Goal: Information Seeking & Learning: Find specific fact

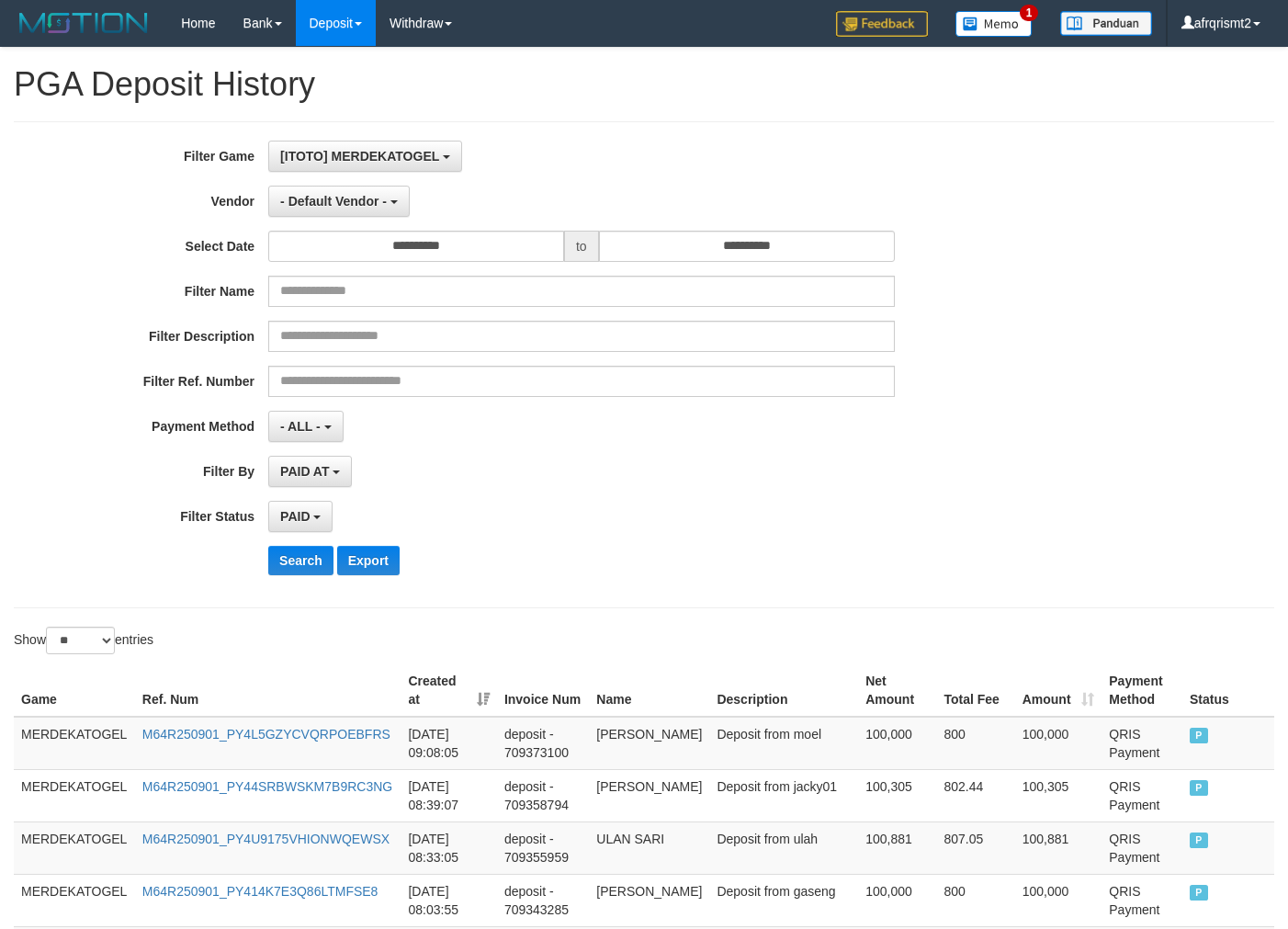
select select "*"
select select "**"
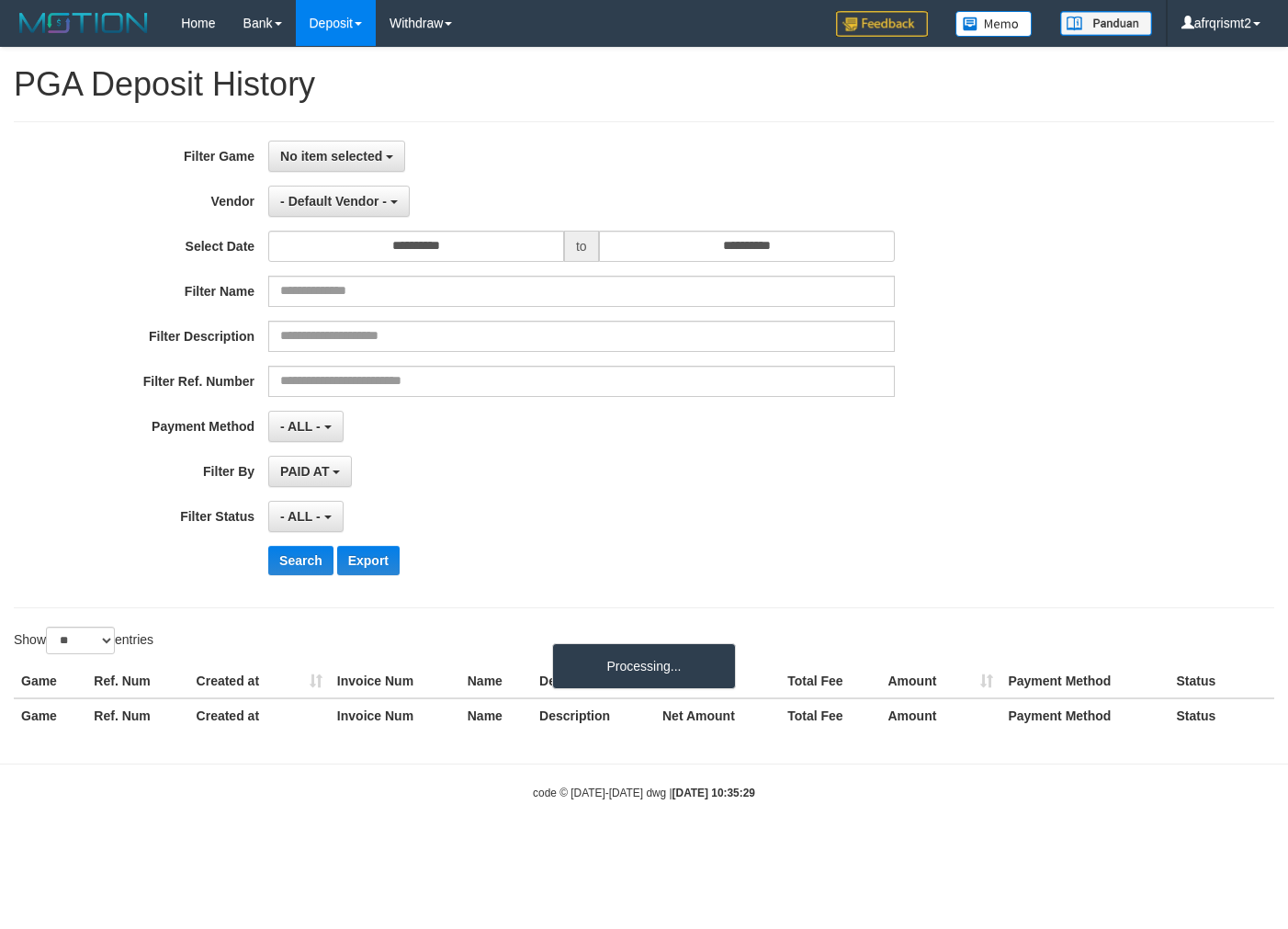
select select
select select "**"
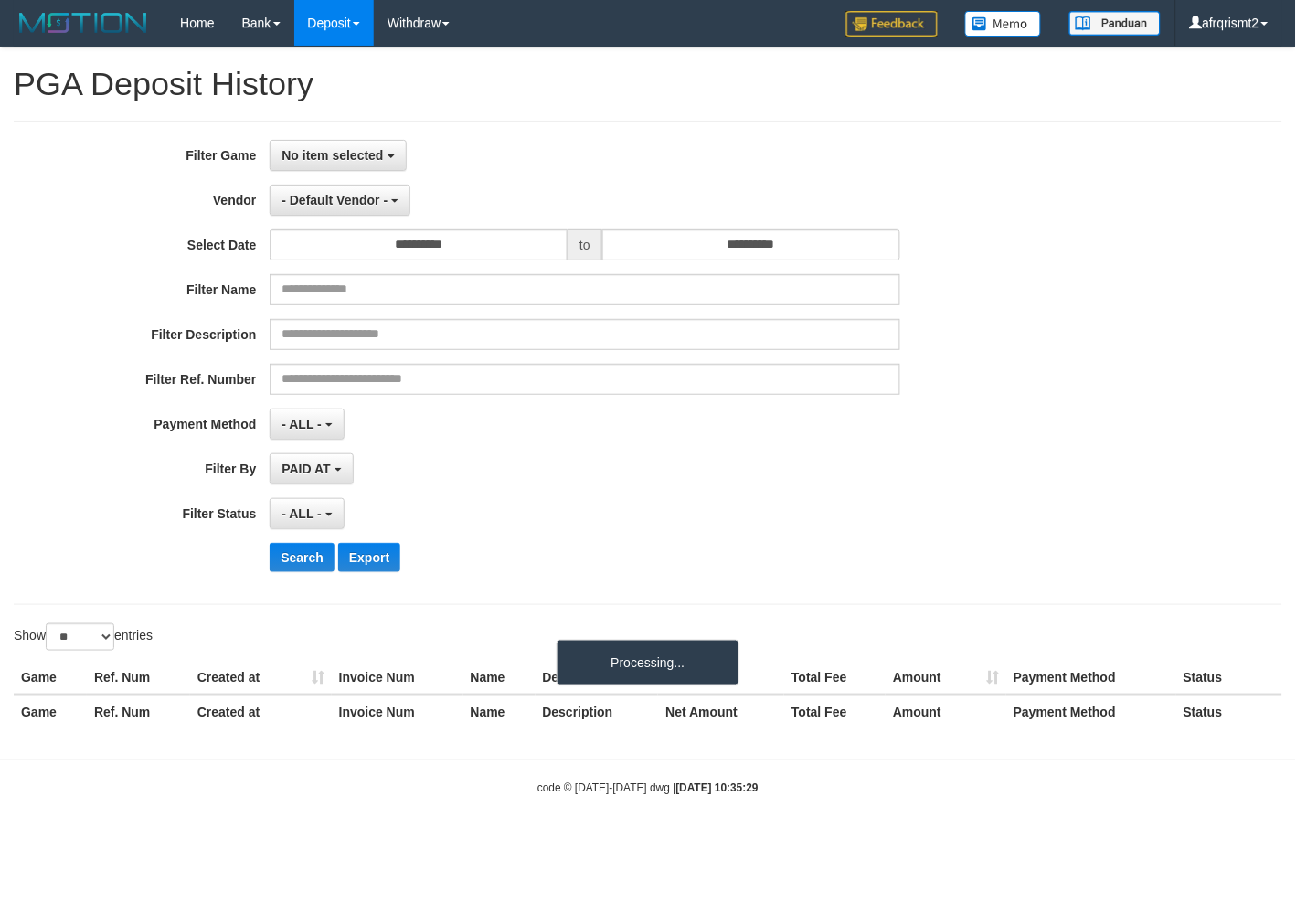
click at [549, 551] on div "Search Export" at bounding box center [675, 558] width 810 height 29
click at [343, 151] on span "No item selected" at bounding box center [332, 155] width 102 height 15
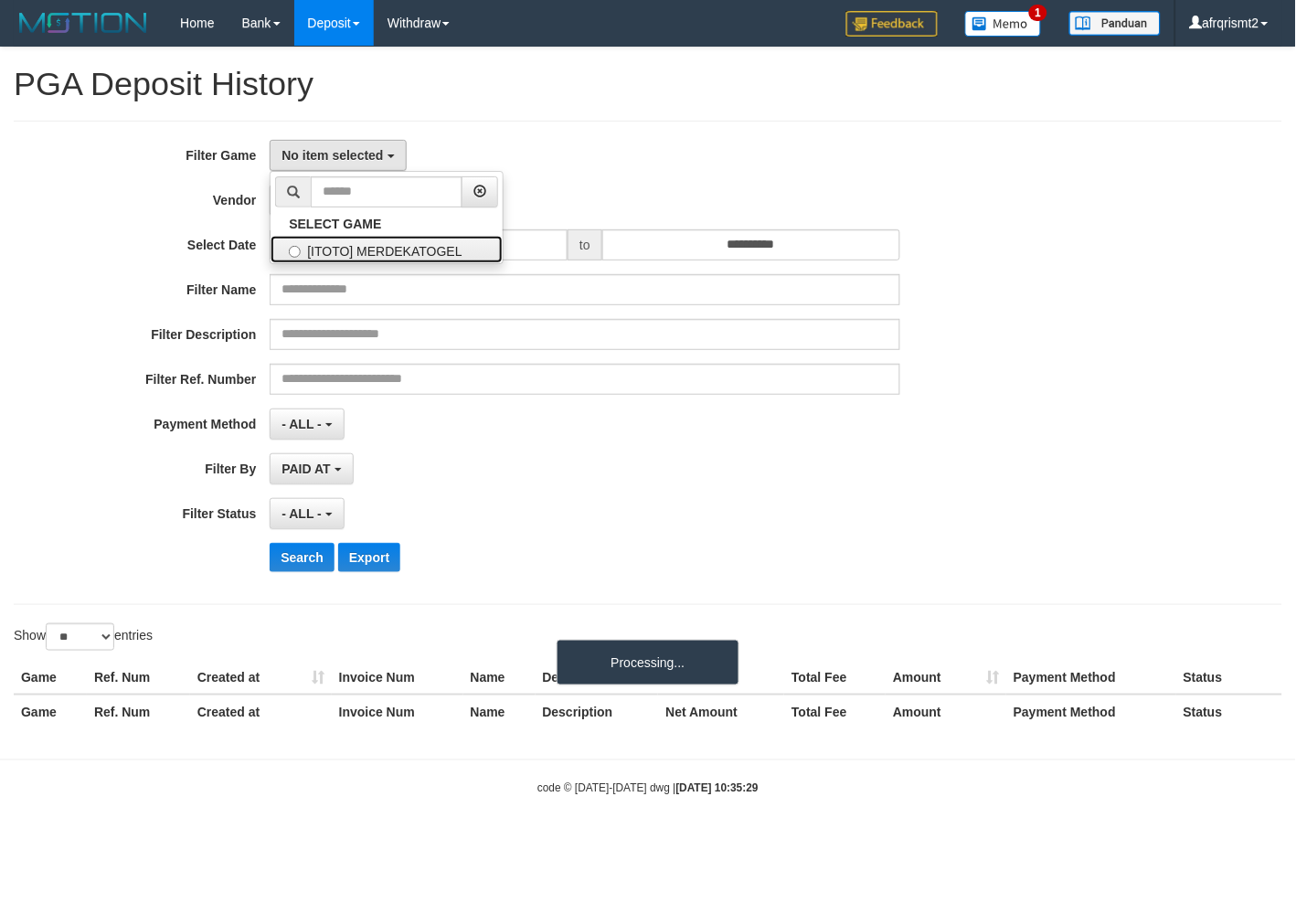
drag, startPoint x: 378, startPoint y: 251, endPoint x: 375, endPoint y: 262, distance: 11.4
click at [378, 251] on label "[ITOTO] MERDEKATOGEL" at bounding box center [386, 250] width 232 height 28
select select "****"
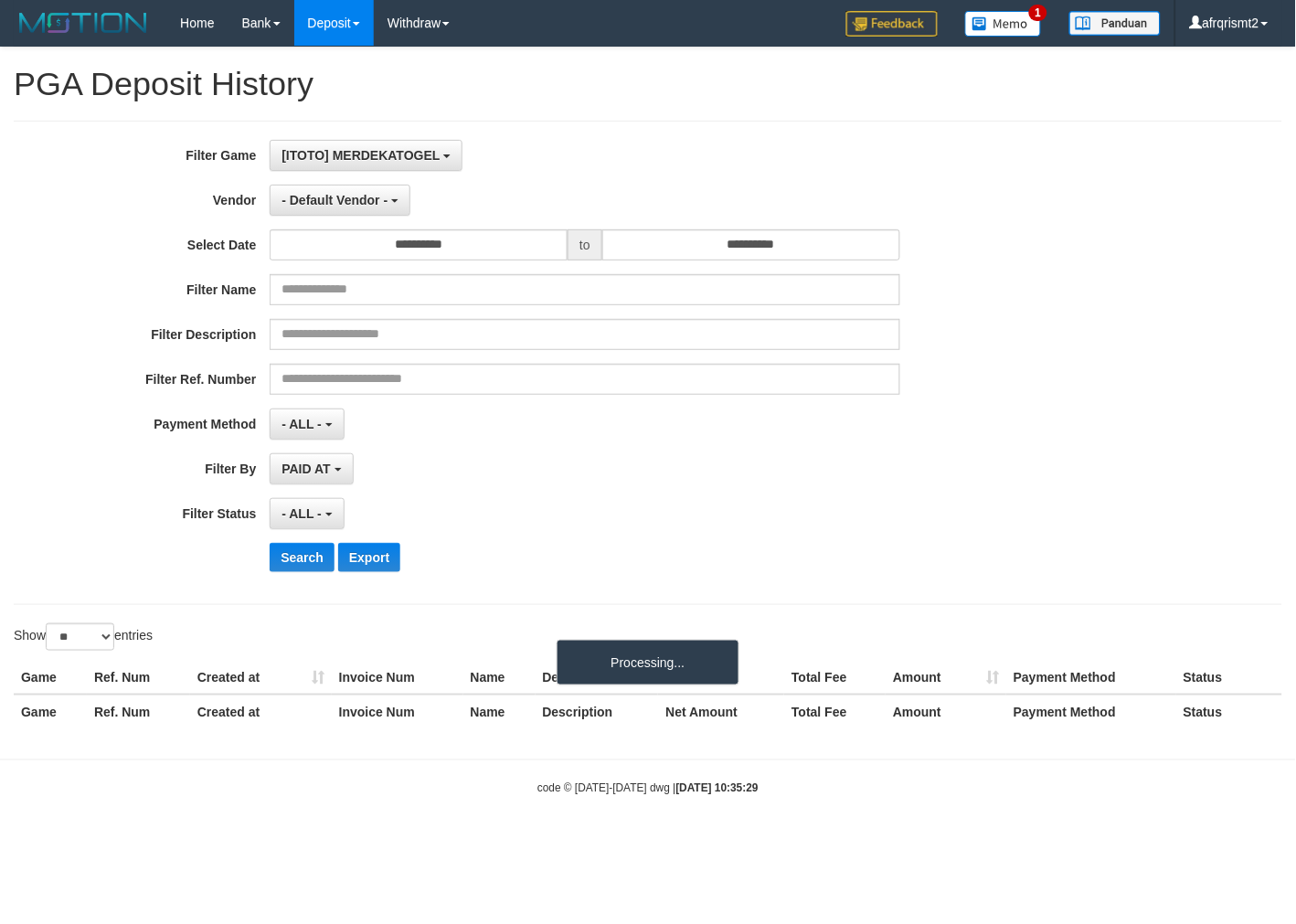
scroll to position [16, 0]
click at [276, 498] on button "- ALL -" at bounding box center [307, 514] width 74 height 31
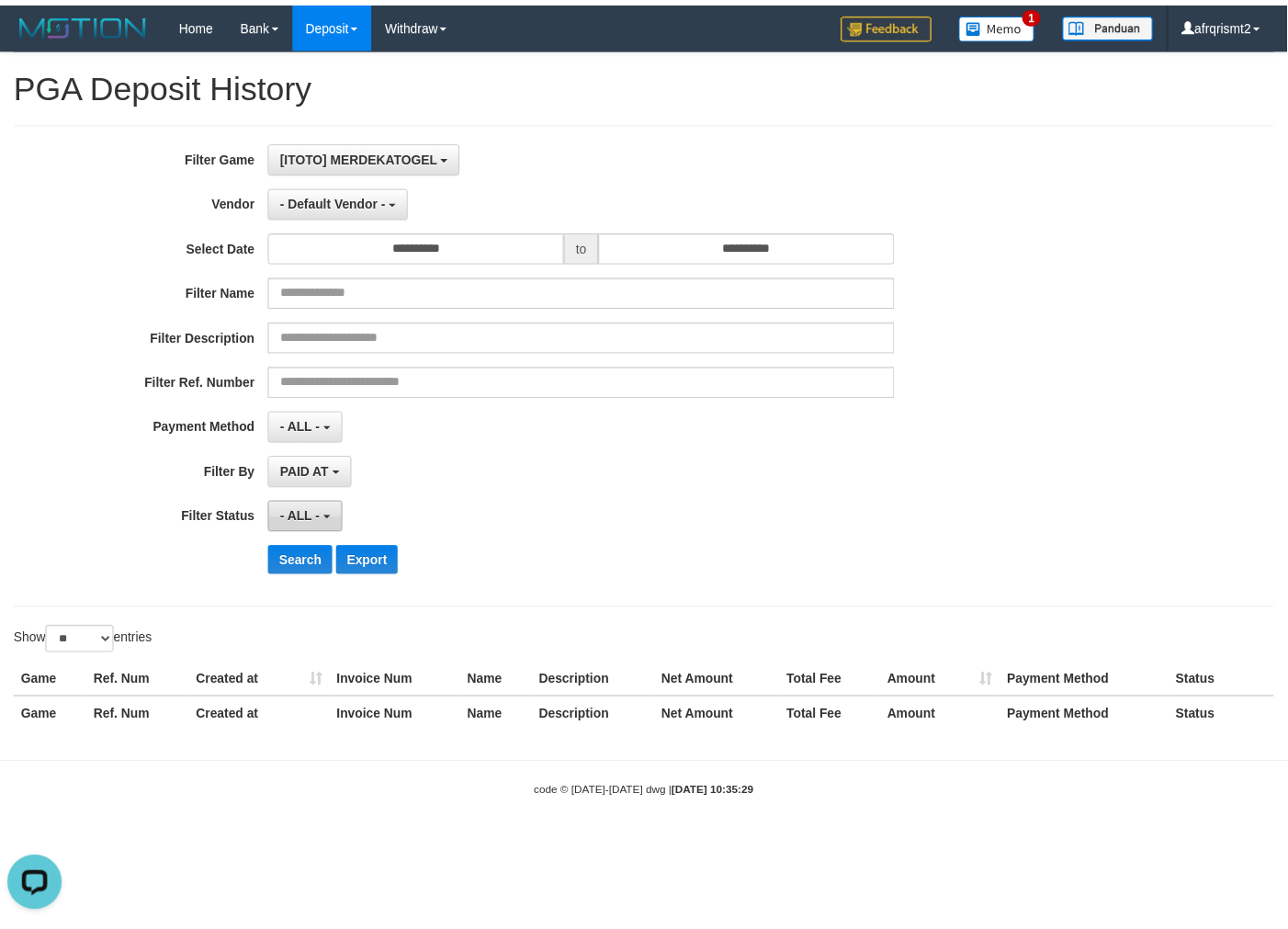
scroll to position [0, 0]
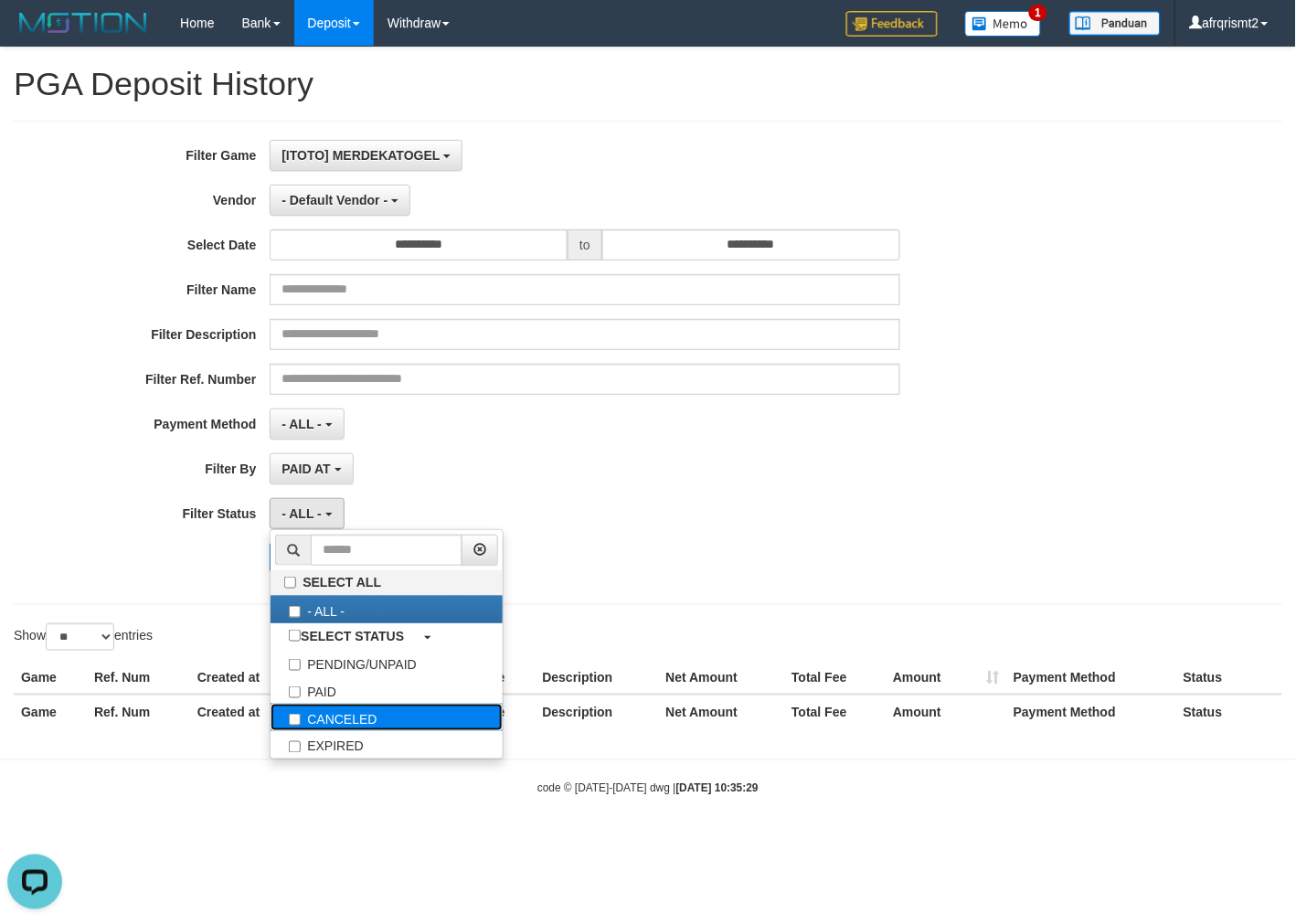
click at [309, 713] on label "CANCELED" at bounding box center [386, 718] width 232 height 28
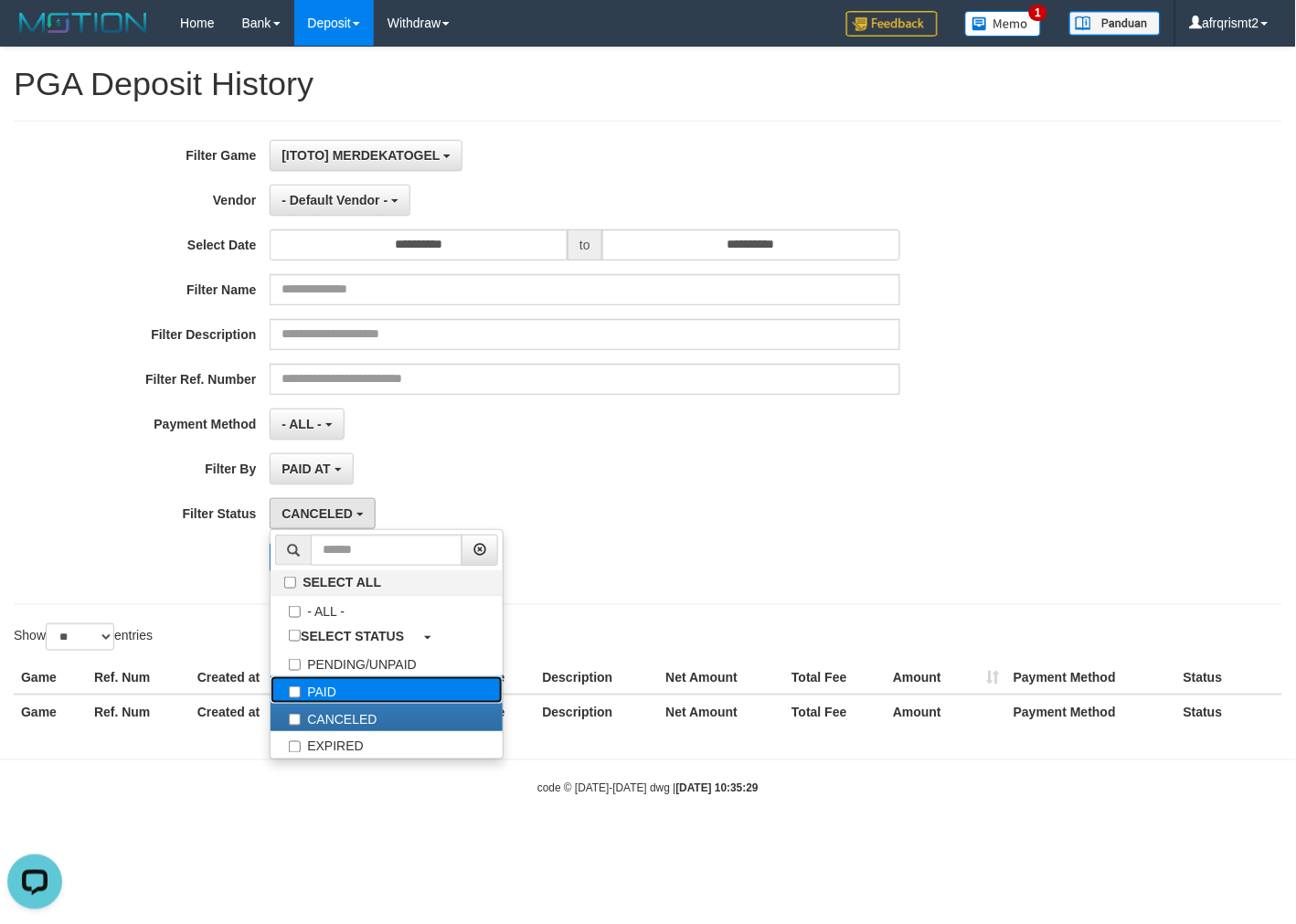
click at [316, 696] on label "PAID" at bounding box center [386, 690] width 232 height 28
select select "*"
click at [321, 726] on label "CANCELED" at bounding box center [386, 718] width 232 height 28
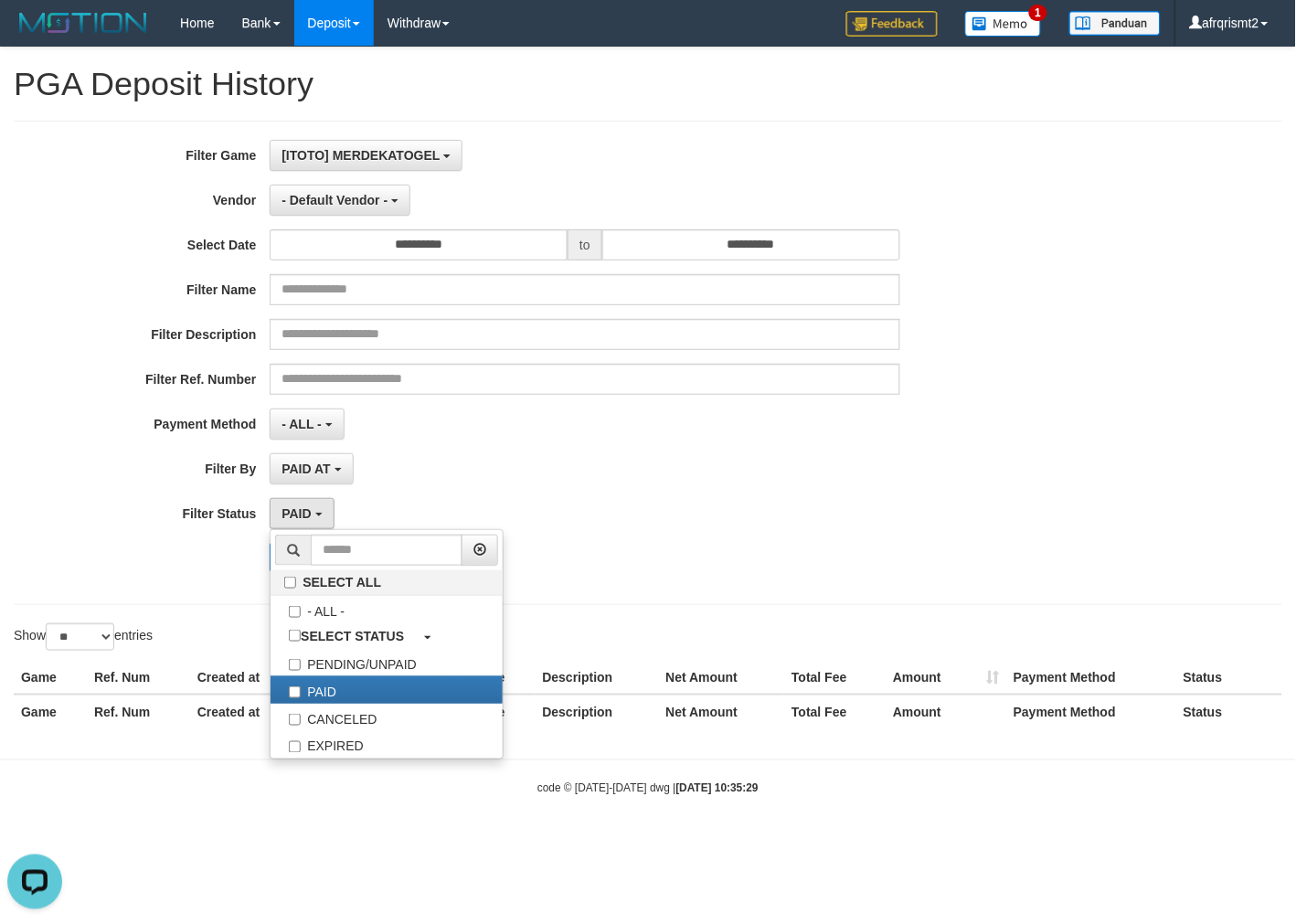
click at [756, 614] on div "**********" at bounding box center [648, 395] width 1296 height 694
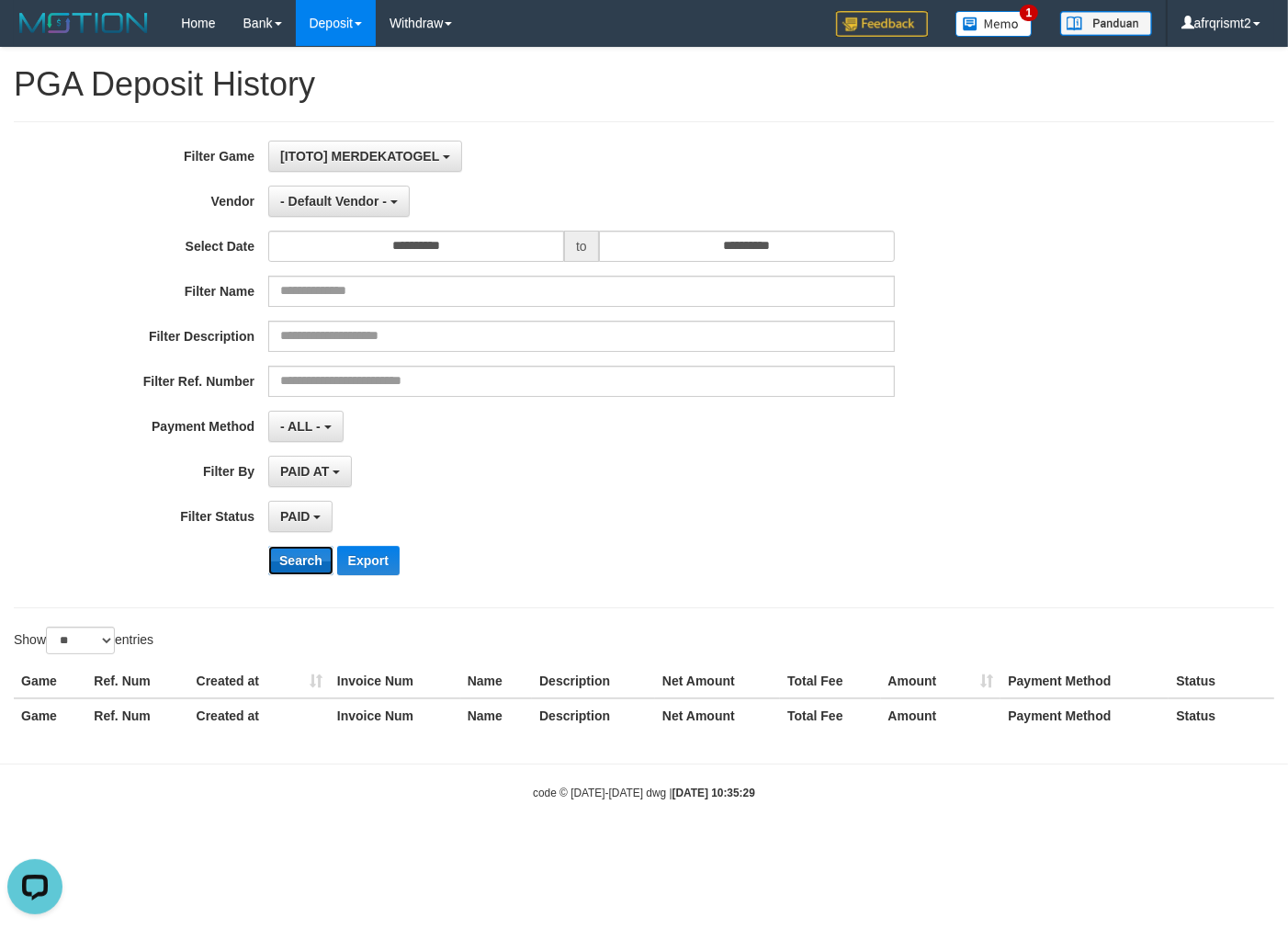
click at [280, 562] on button "Search" at bounding box center [301, 561] width 66 height 30
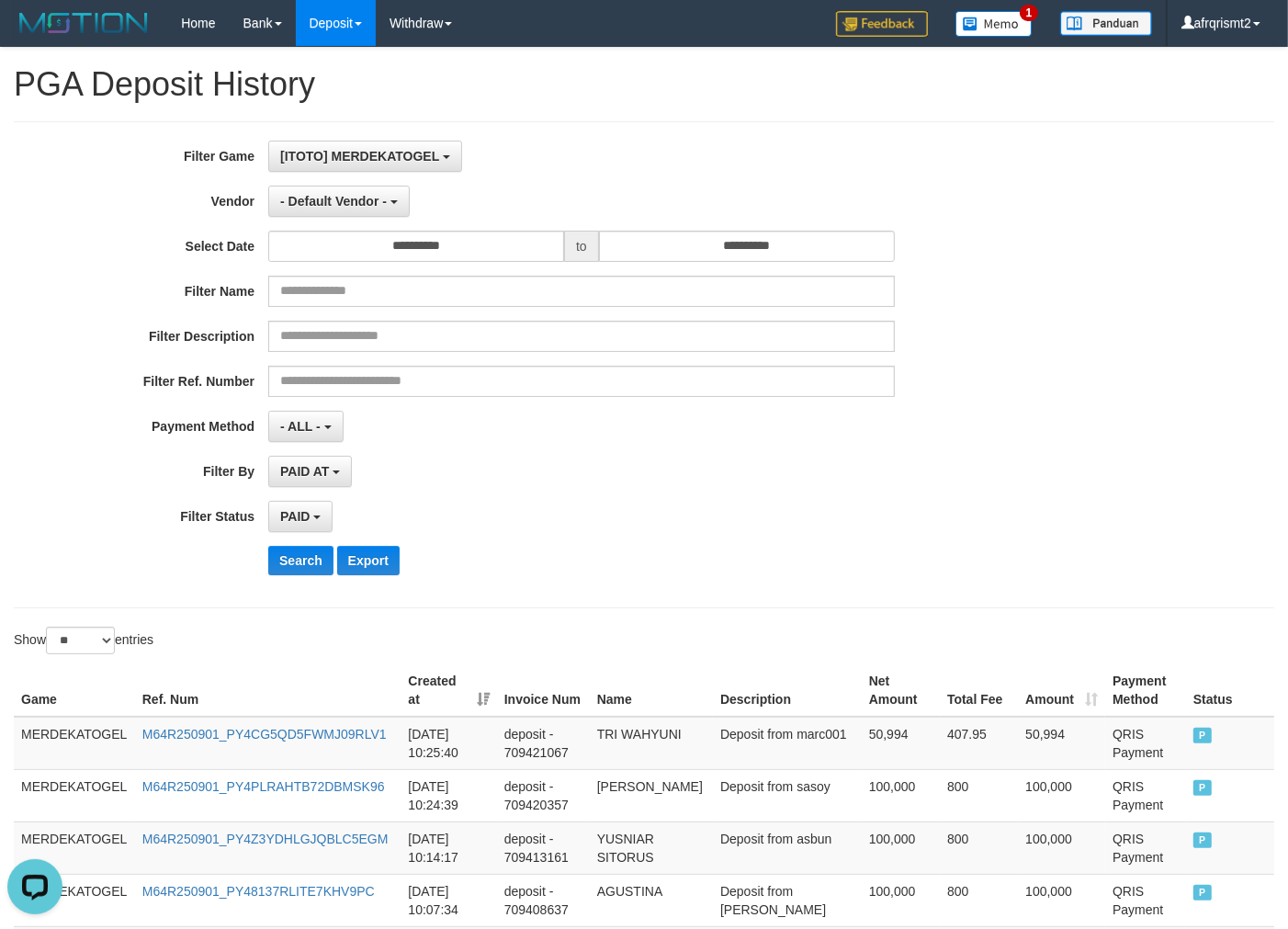
drag, startPoint x: 623, startPoint y: 577, endPoint x: 636, endPoint y: 511, distance: 67.3
click at [622, 573] on div "**********" at bounding box center [536, 364] width 1073 height 448
drag, startPoint x: 751, startPoint y: 637, endPoint x: 664, endPoint y: 634, distance: 87.1
click at [736, 638] on div "Show ** ** ** *** entries" at bounding box center [644, 642] width 1288 height 32
click at [657, 747] on td "TRI WAHYUNI" at bounding box center [650, 744] width 123 height 54
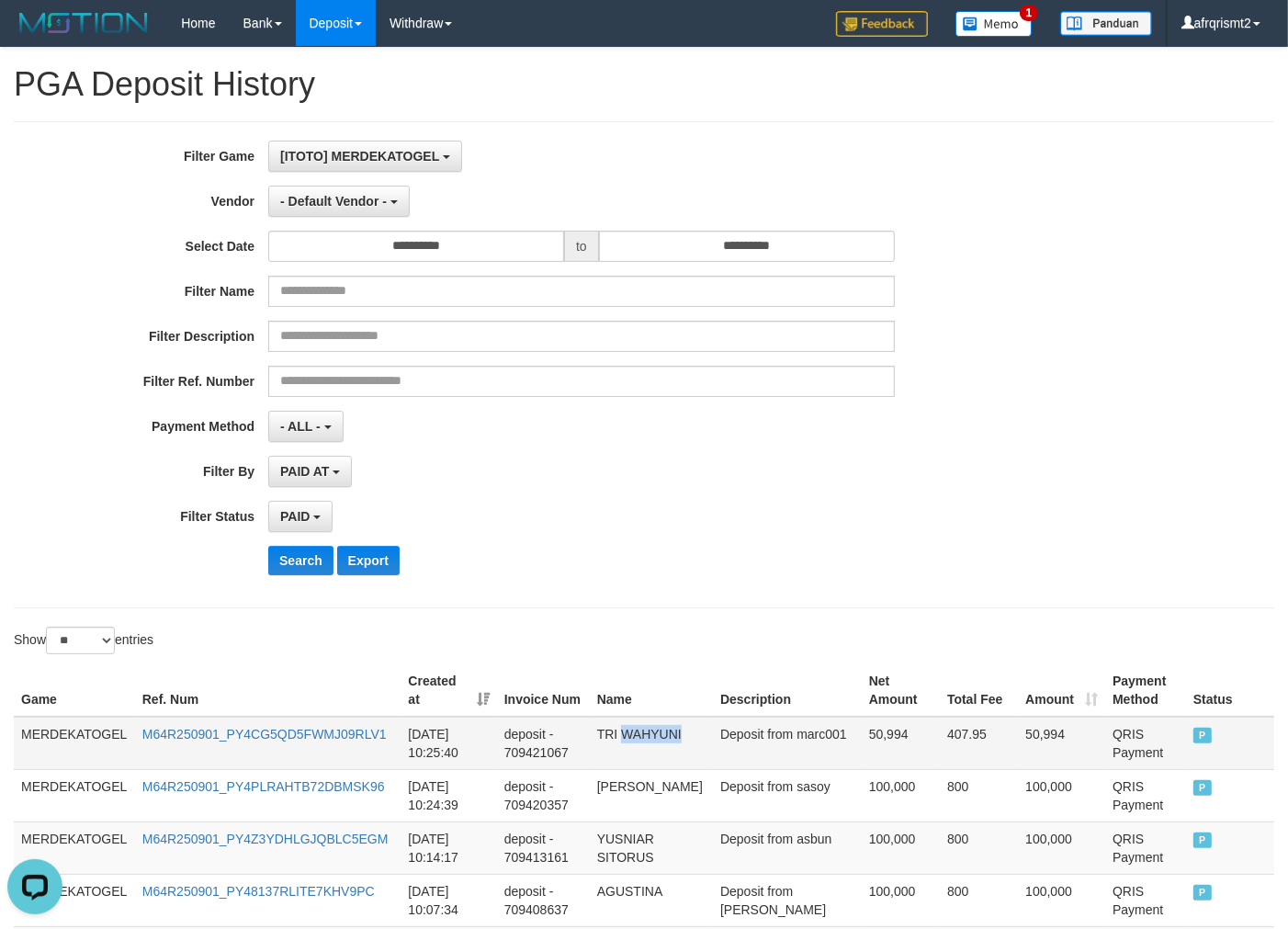
copy td "WAHYUNI"
click at [657, 747] on td "TRI WAHYUNI" at bounding box center [650, 744] width 123 height 54
copy td "TRI WAHYUNI"
click at [657, 747] on td "TRI WAHYUNI" at bounding box center [650, 744] width 123 height 54
click at [563, 518] on div "PAID SELECT ALL - ALL - SELECT STATUS PENDING/UNPAID PAID CANCELED EXPIRED" at bounding box center [581, 517] width 626 height 31
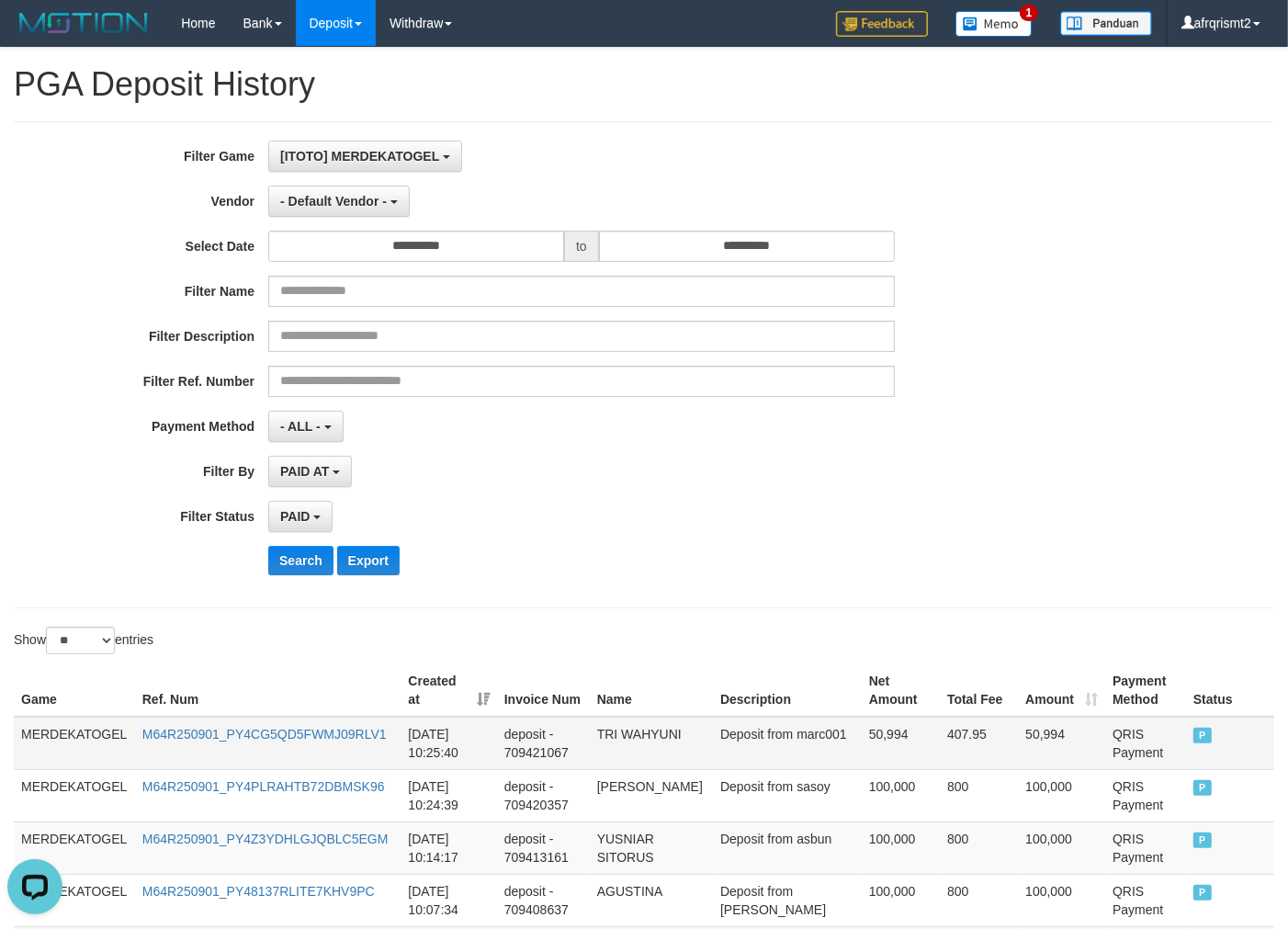
click at [662, 767] on td "TRI WAHYUNI" at bounding box center [650, 744] width 123 height 54
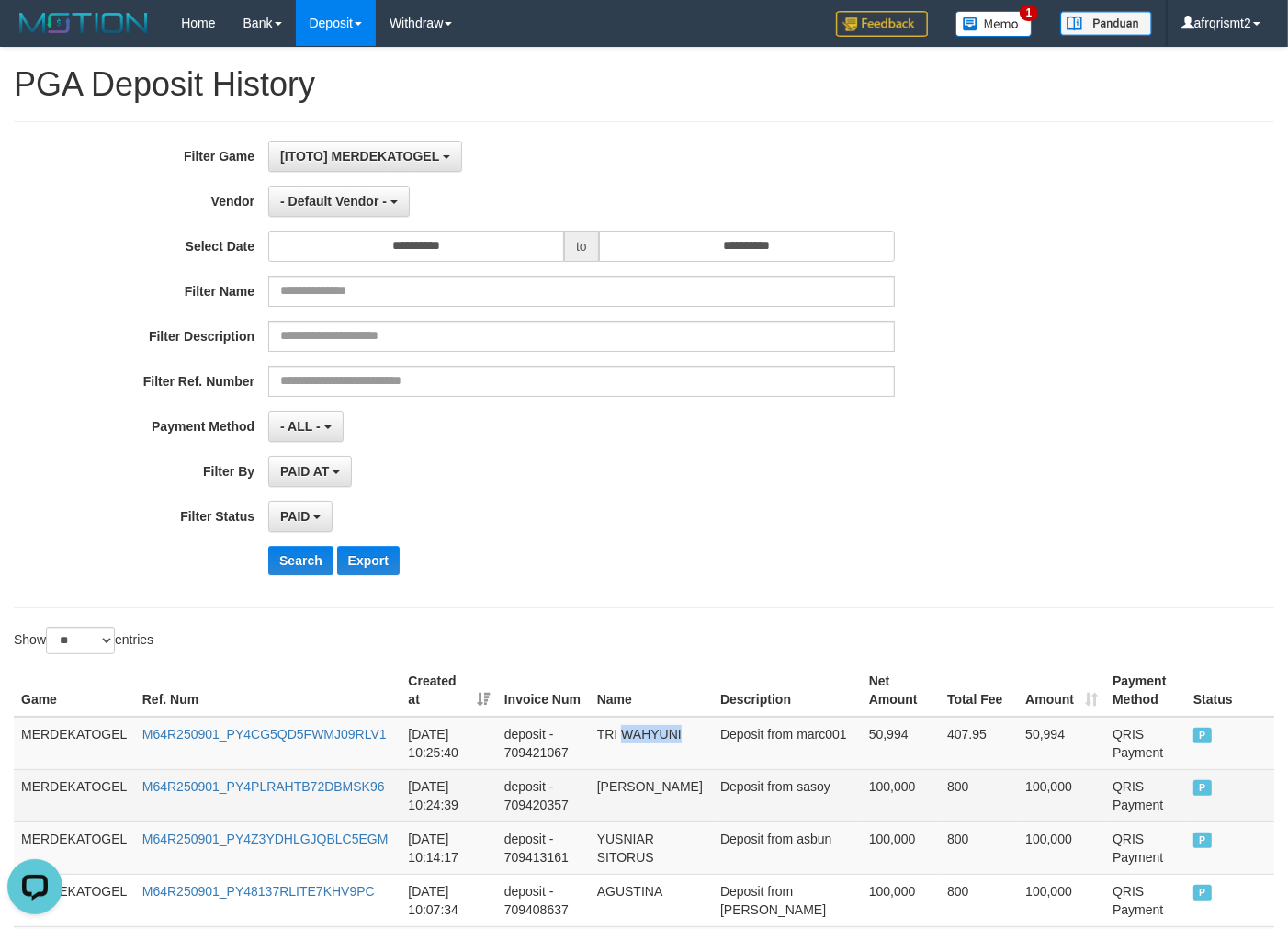
copy td "WAHYUNI"
click at [664, 792] on td "SOFIAH SINAGA" at bounding box center [650, 795] width 123 height 53
copy td "SOFIAH SINAGA"
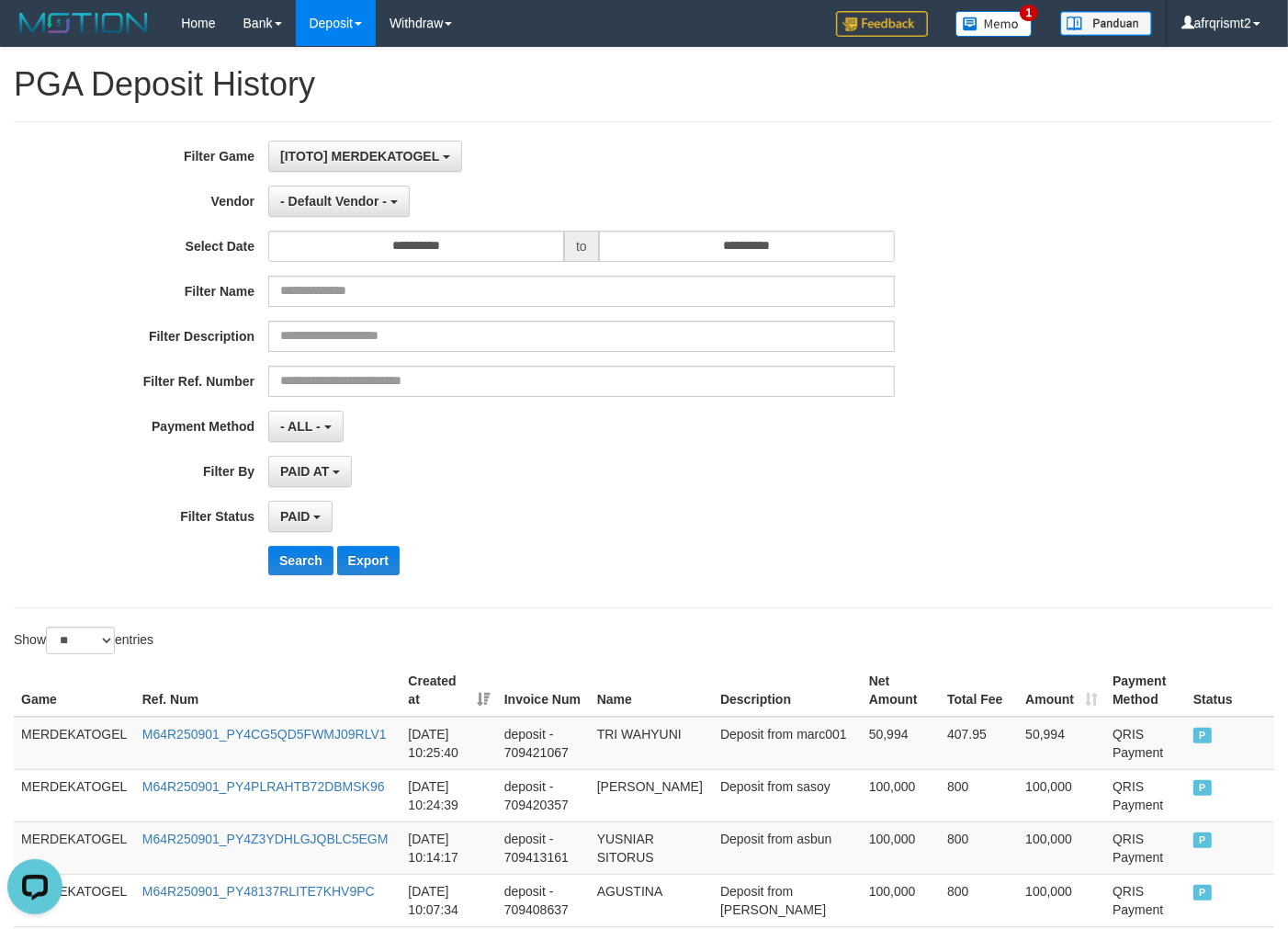
click at [650, 700] on th "Name" at bounding box center [650, 690] width 123 height 53
click at [645, 840] on td "YUSNIAR SITORUS" at bounding box center [650, 847] width 123 height 53
copy td "YUSNIAR SITORUS"
click at [645, 840] on td "YUSNIAR SITORUS" at bounding box center [650, 847] width 123 height 53
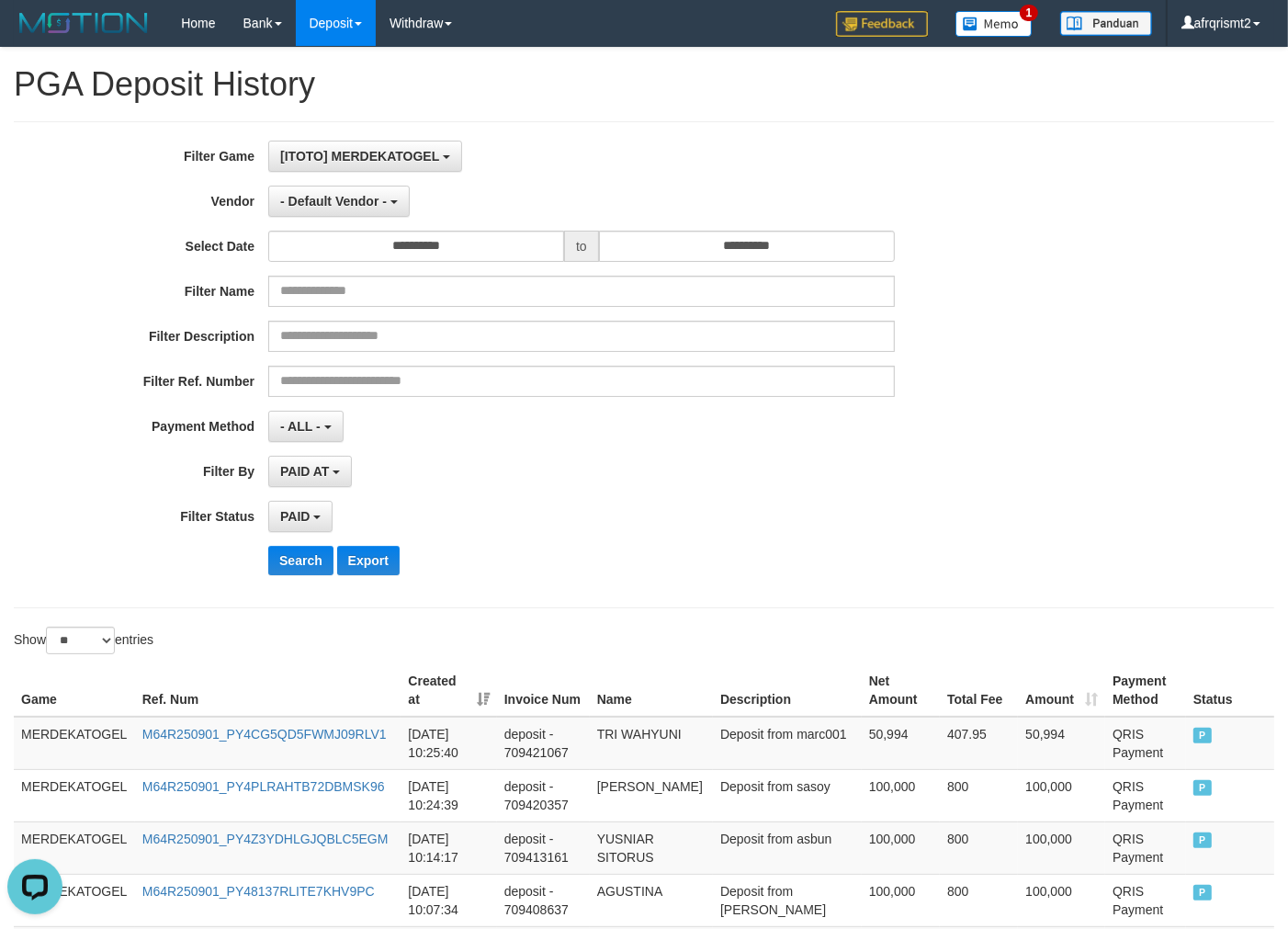
click at [678, 640] on div "Show ** ** ** *** entries" at bounding box center [644, 642] width 1288 height 32
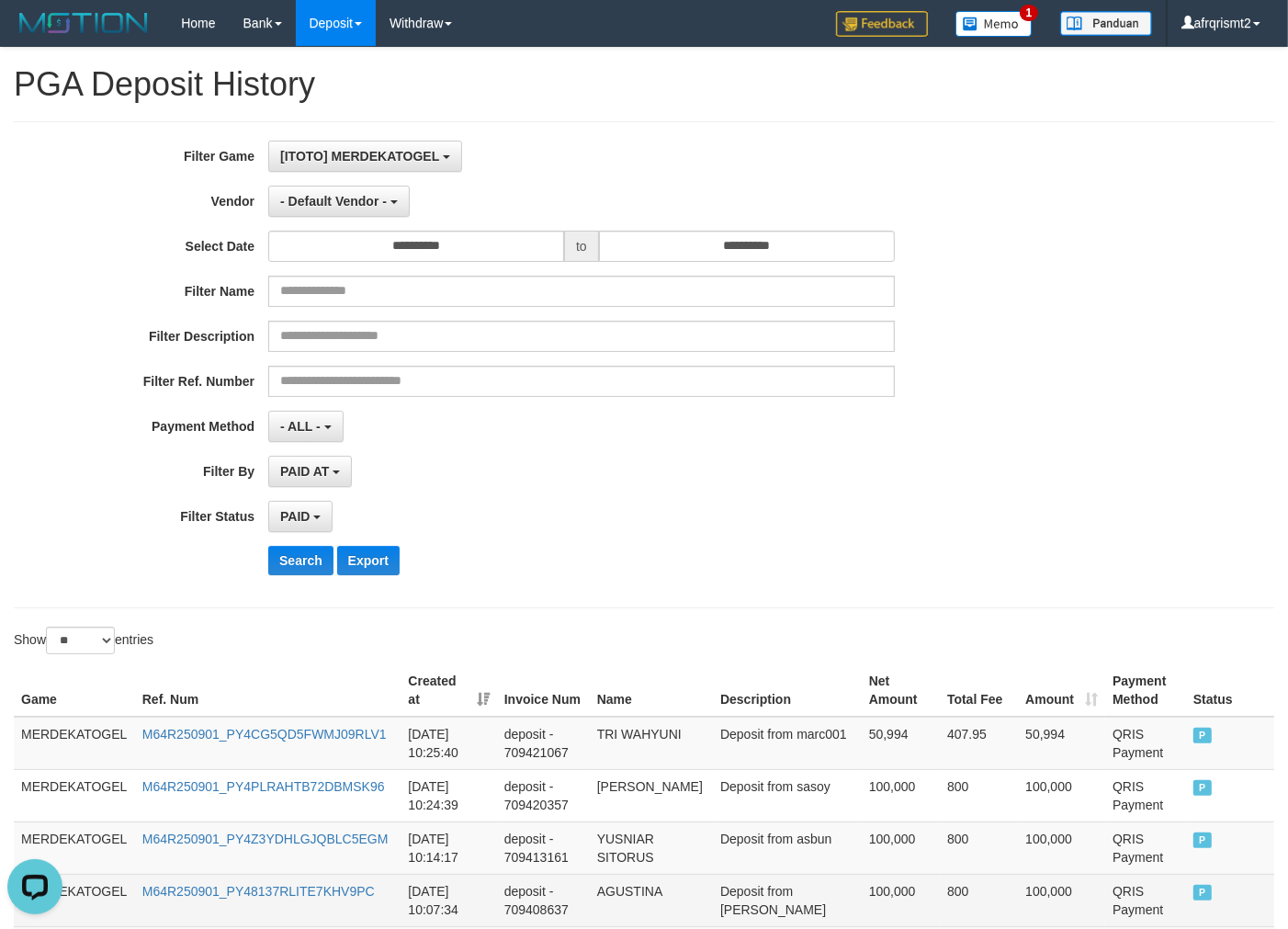
click at [590, 908] on td "deposit - 709408637" at bounding box center [543, 899] width 93 height 53
click at [612, 905] on td "AGUSTINA" at bounding box center [650, 899] width 123 height 53
copy td "AGUSTINA"
click at [612, 905] on td "AGUSTINA" at bounding box center [650, 899] width 123 height 53
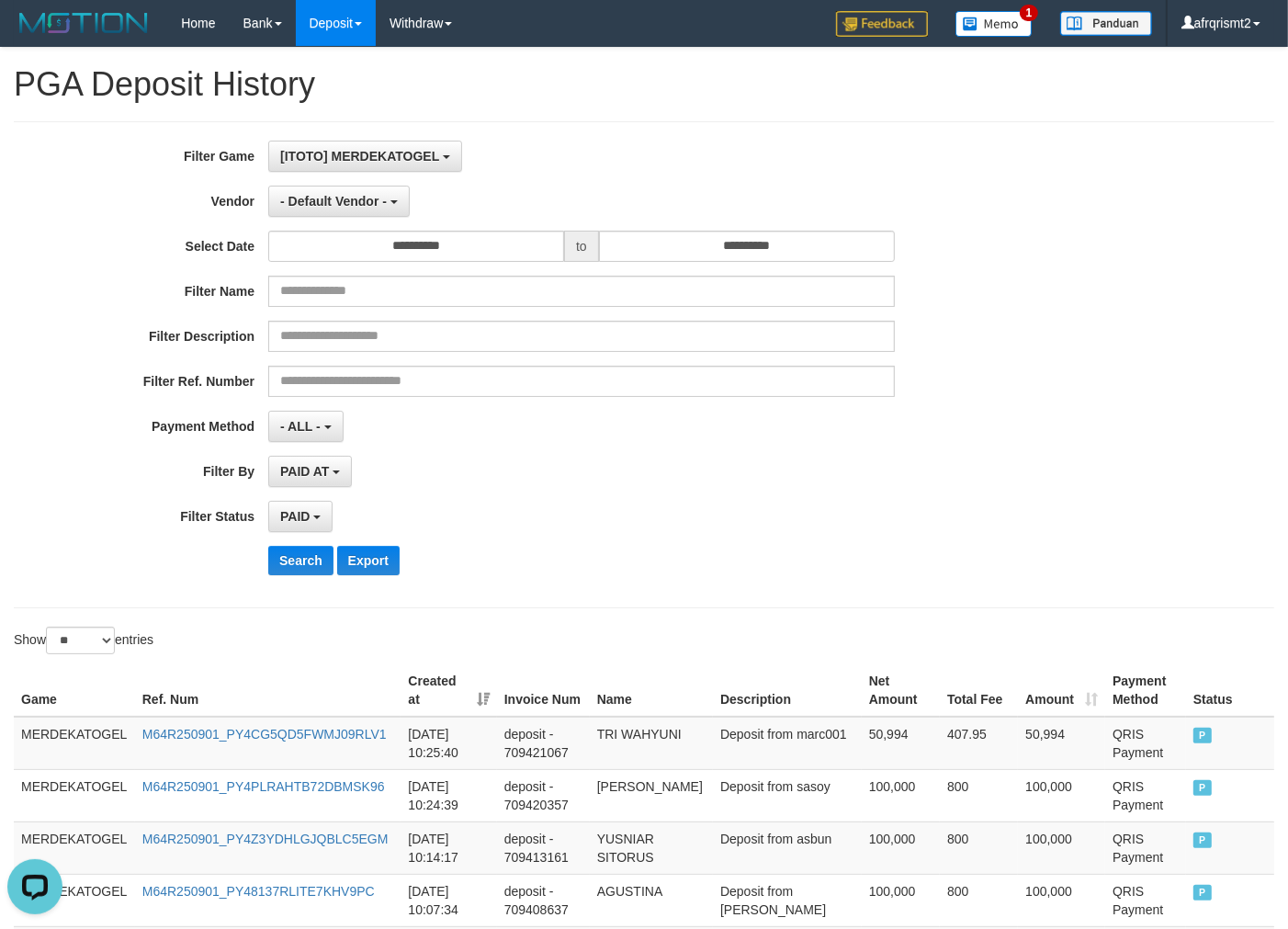
click at [732, 564] on div "Search Export" at bounding box center [671, 561] width 805 height 30
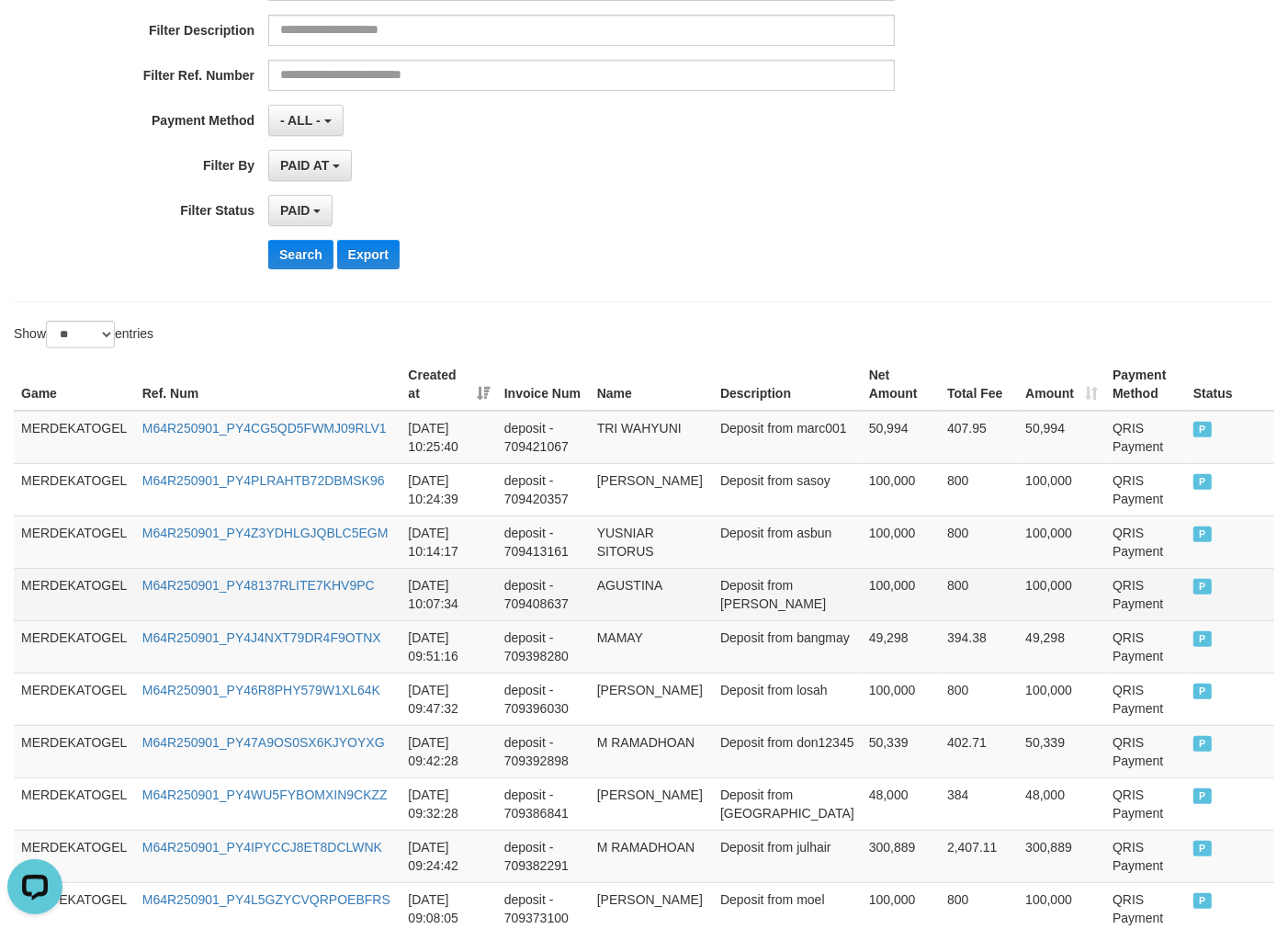
click at [713, 585] on td "AGUSTINA" at bounding box center [650, 594] width 123 height 53
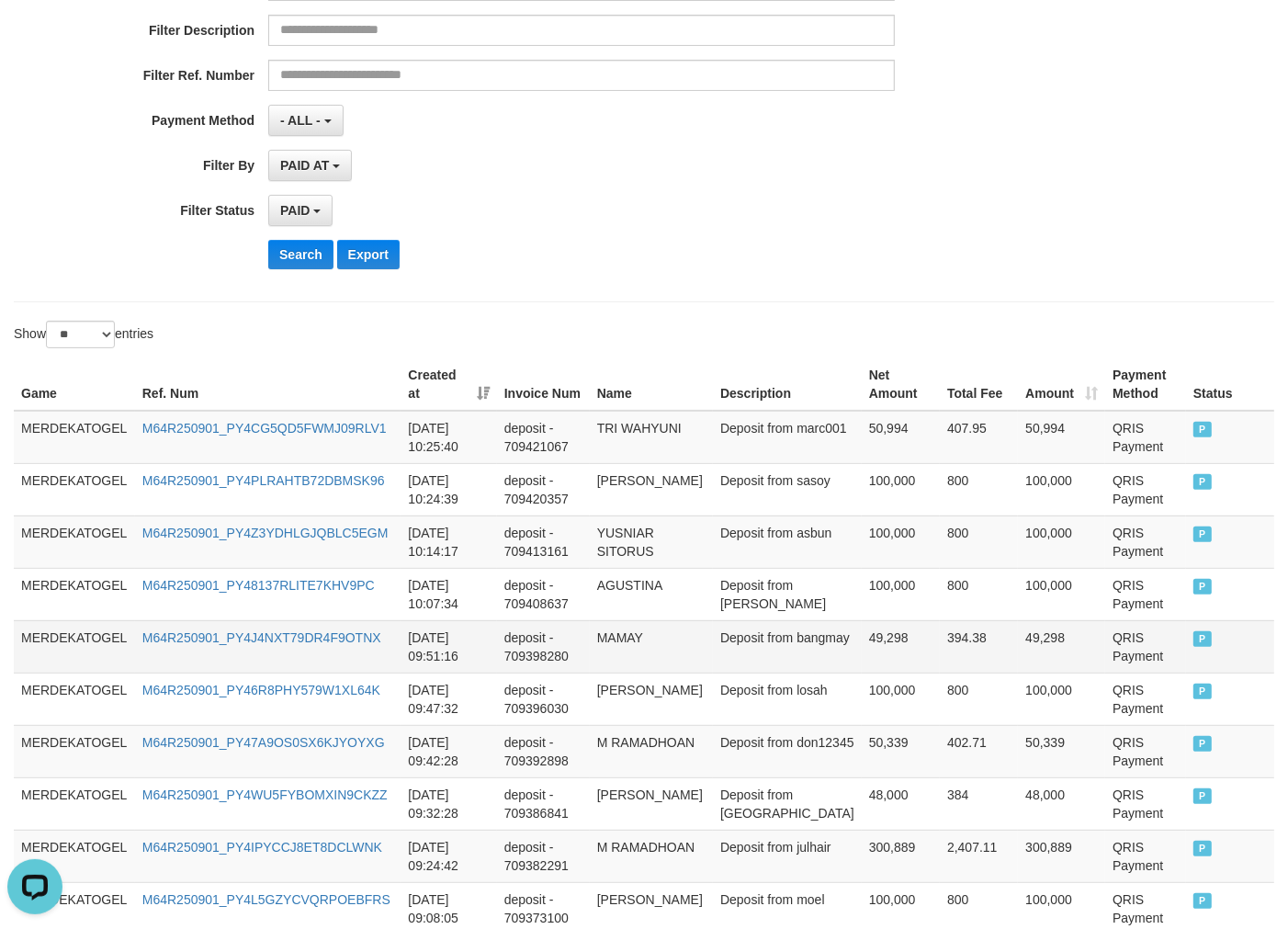
click at [606, 648] on td "MAMAY" at bounding box center [650, 646] width 123 height 53
copy td "MAMAY"
click at [803, 659] on td "Deposit from bangmay" at bounding box center [787, 646] width 149 height 53
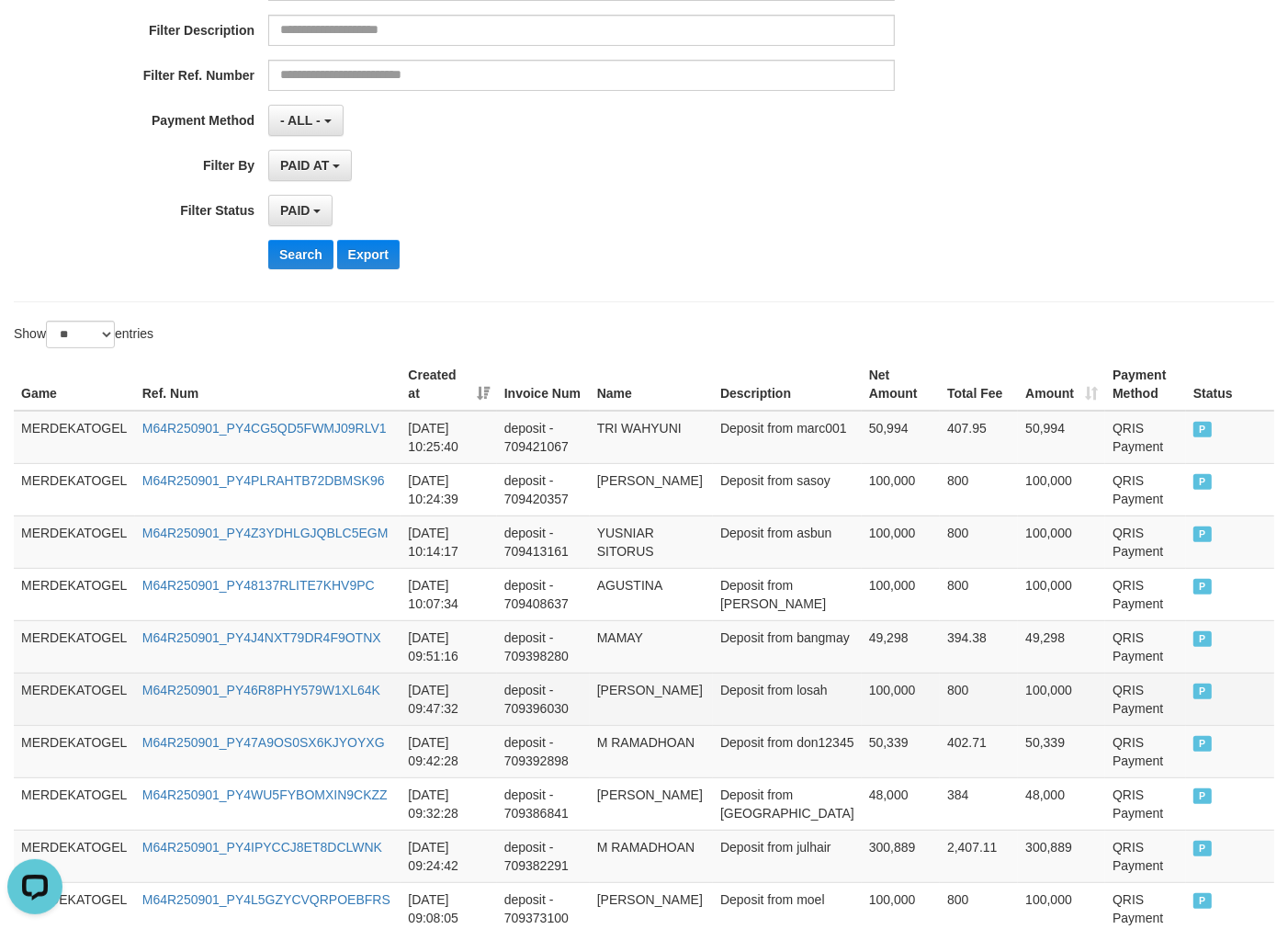
click at [628, 708] on td "AZIZAH GUCI" at bounding box center [650, 698] width 123 height 53
copy td "AZIZAH"
click at [628, 708] on td "AZIZAH GUCI" at bounding box center [650, 698] width 123 height 53
copy td "AZIZAH GUCI"
click at [628, 708] on td "AZIZAH GUCI" at bounding box center [650, 698] width 123 height 53
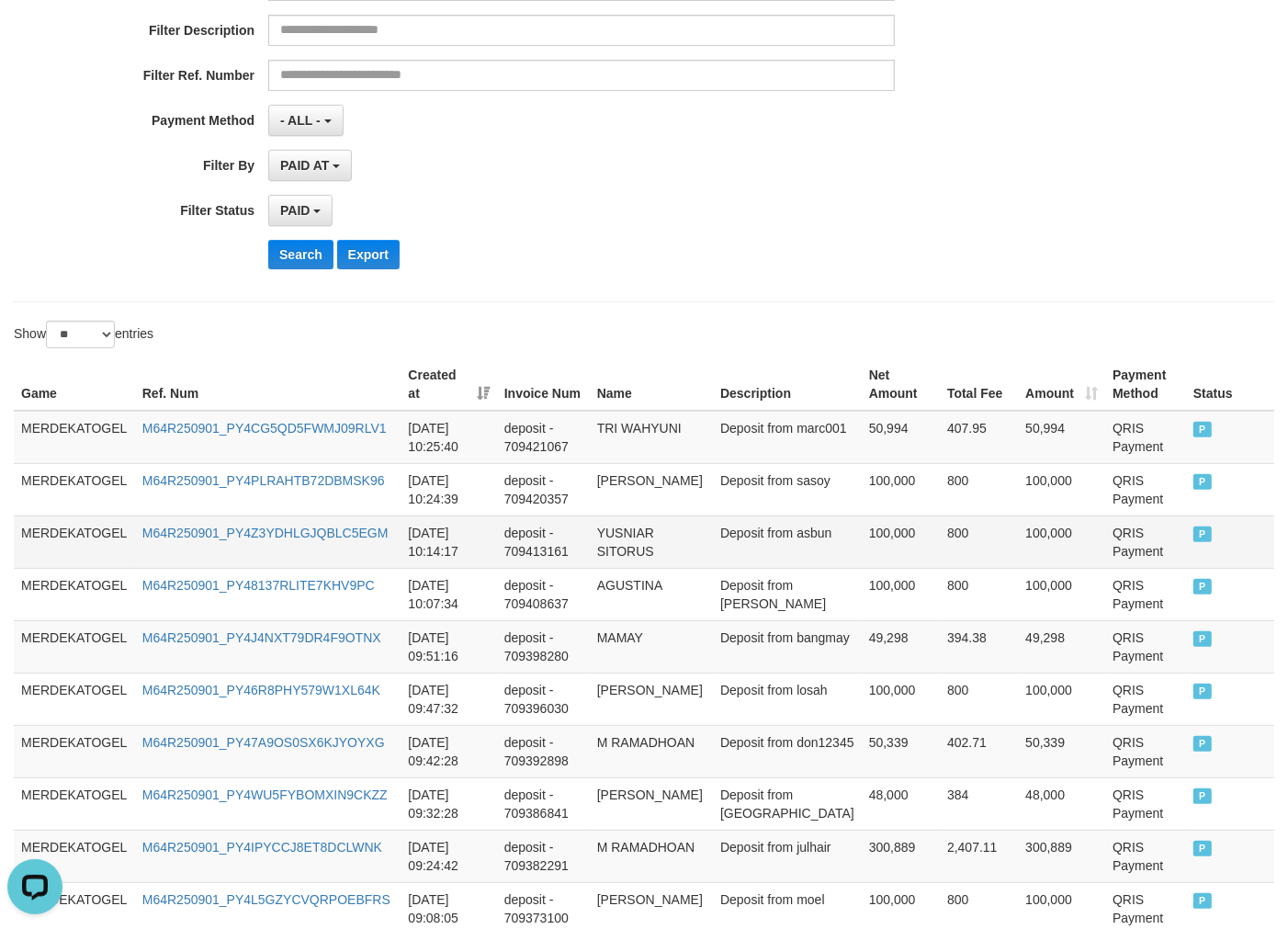
drag, startPoint x: 657, startPoint y: 467, endPoint x: 646, endPoint y: 530, distance: 64.0
click at [644, 474] on td "SOFIAH SINAGA" at bounding box center [650, 489] width 123 height 53
click at [656, 754] on td "M RAMADHOAN" at bounding box center [650, 751] width 123 height 53
copy td "RAMADHOAN"
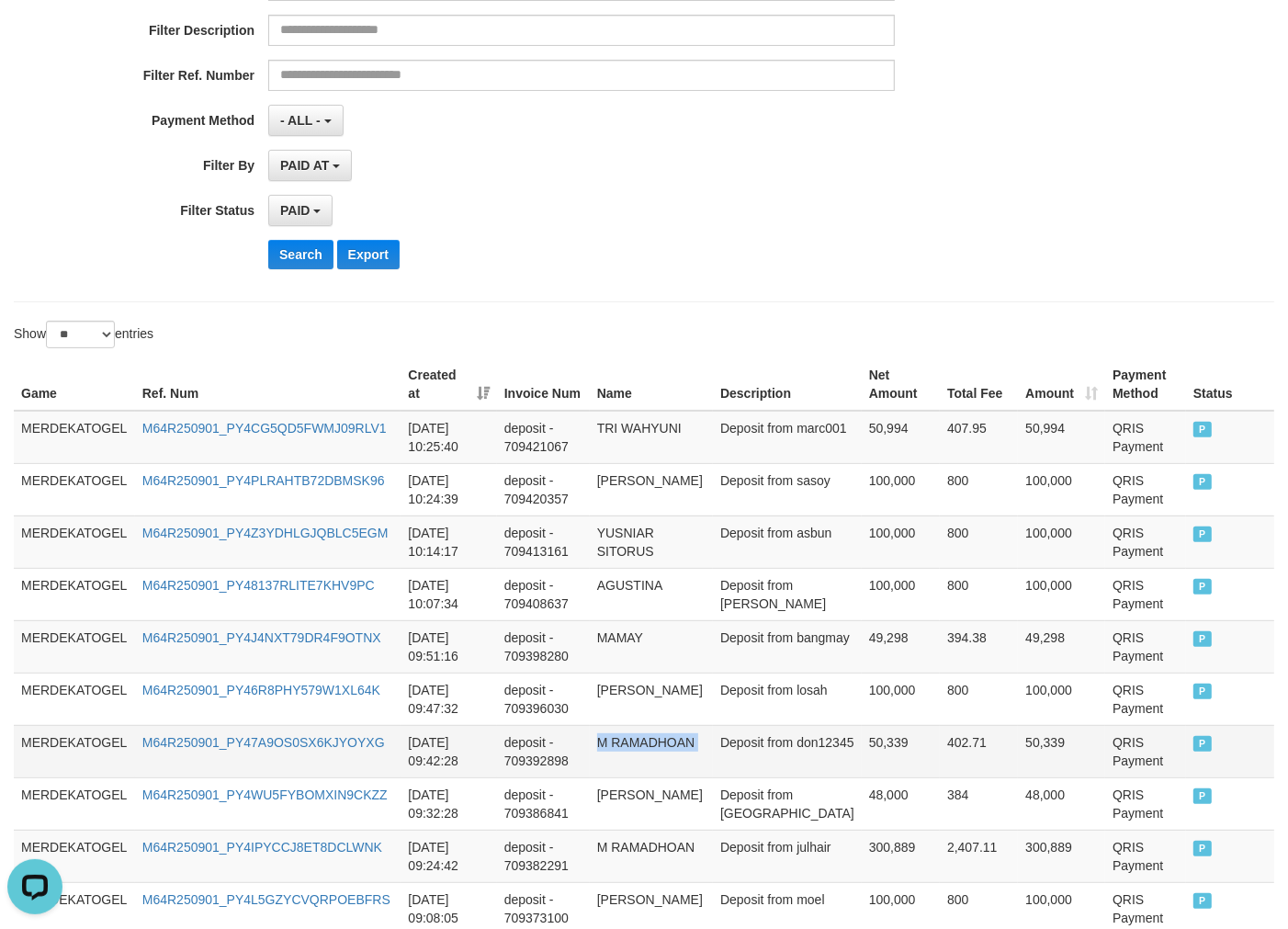
click at [656, 754] on td "M RAMADHOAN" at bounding box center [650, 751] width 123 height 53
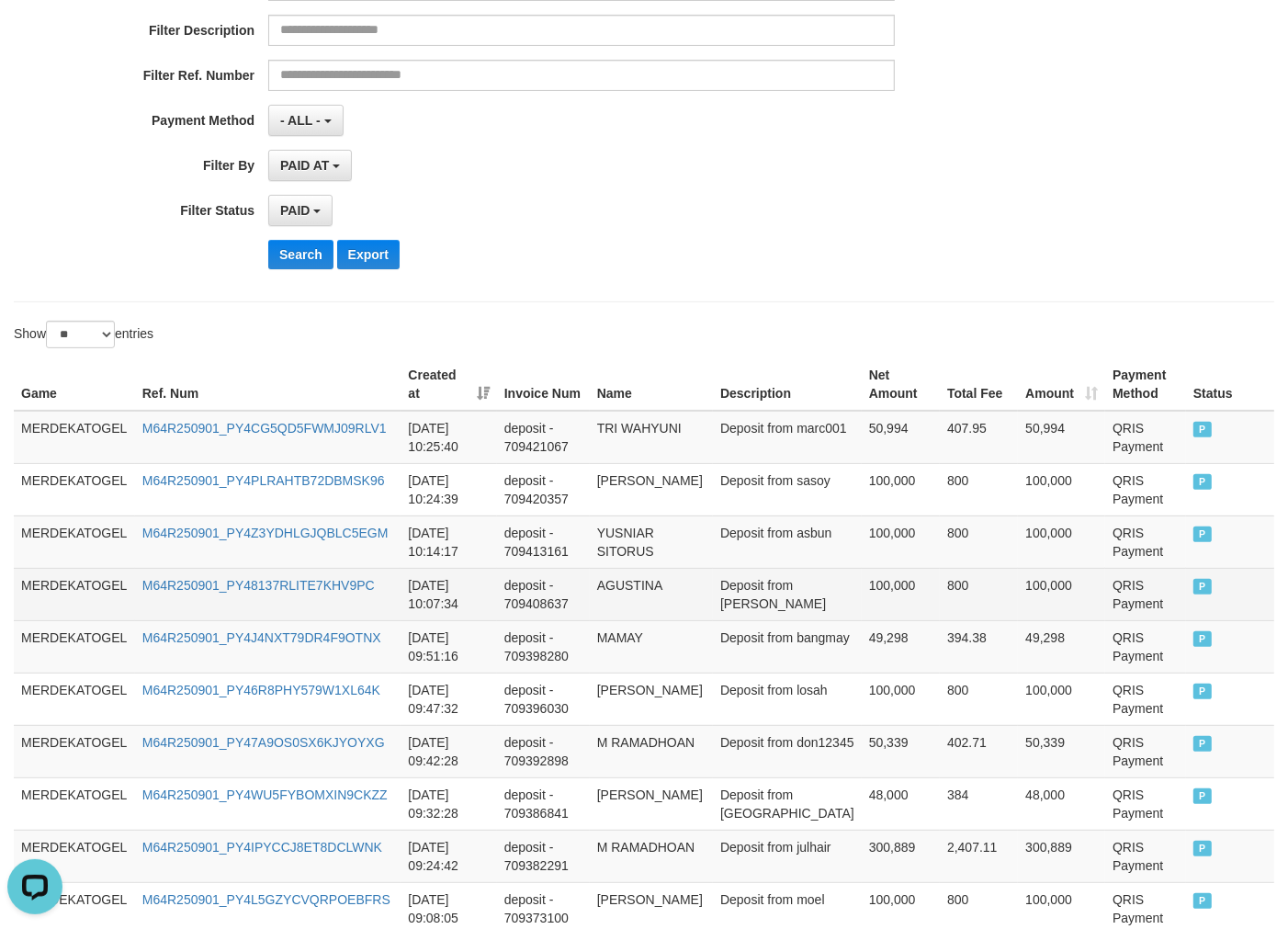
click at [686, 573] on td "AGUSTINA" at bounding box center [650, 594] width 123 height 53
drag, startPoint x: 691, startPoint y: 600, endPoint x: 673, endPoint y: 608, distance: 19.7
click at [684, 601] on td "AGUSTINA" at bounding box center [650, 594] width 123 height 53
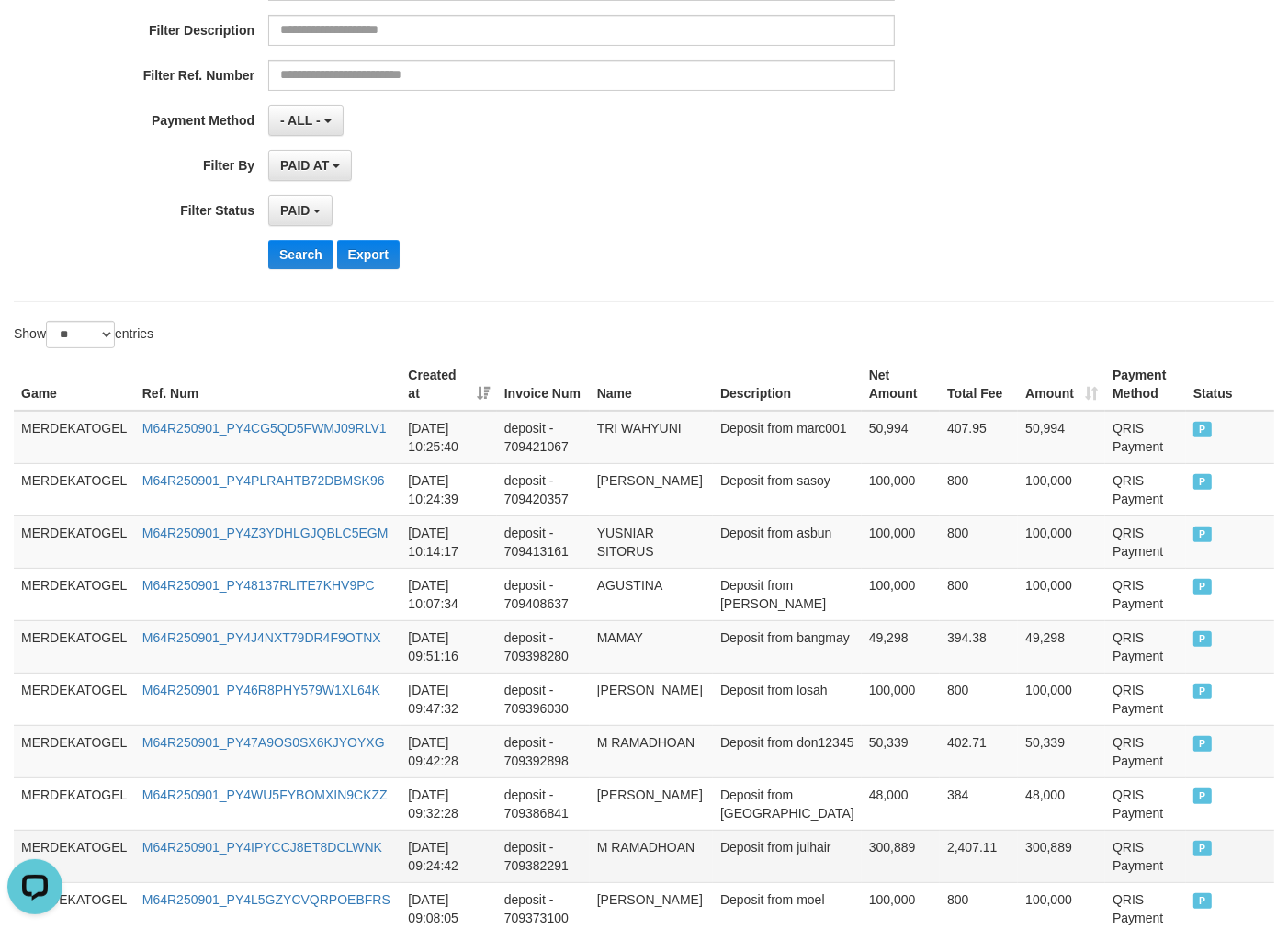
click at [617, 862] on td "M RAMADHOAN" at bounding box center [650, 855] width 123 height 53
click at [795, 566] on td "Deposit from asbun" at bounding box center [787, 542] width 149 height 53
click at [672, 436] on td "TRI WAHYUNI" at bounding box center [650, 437] width 123 height 54
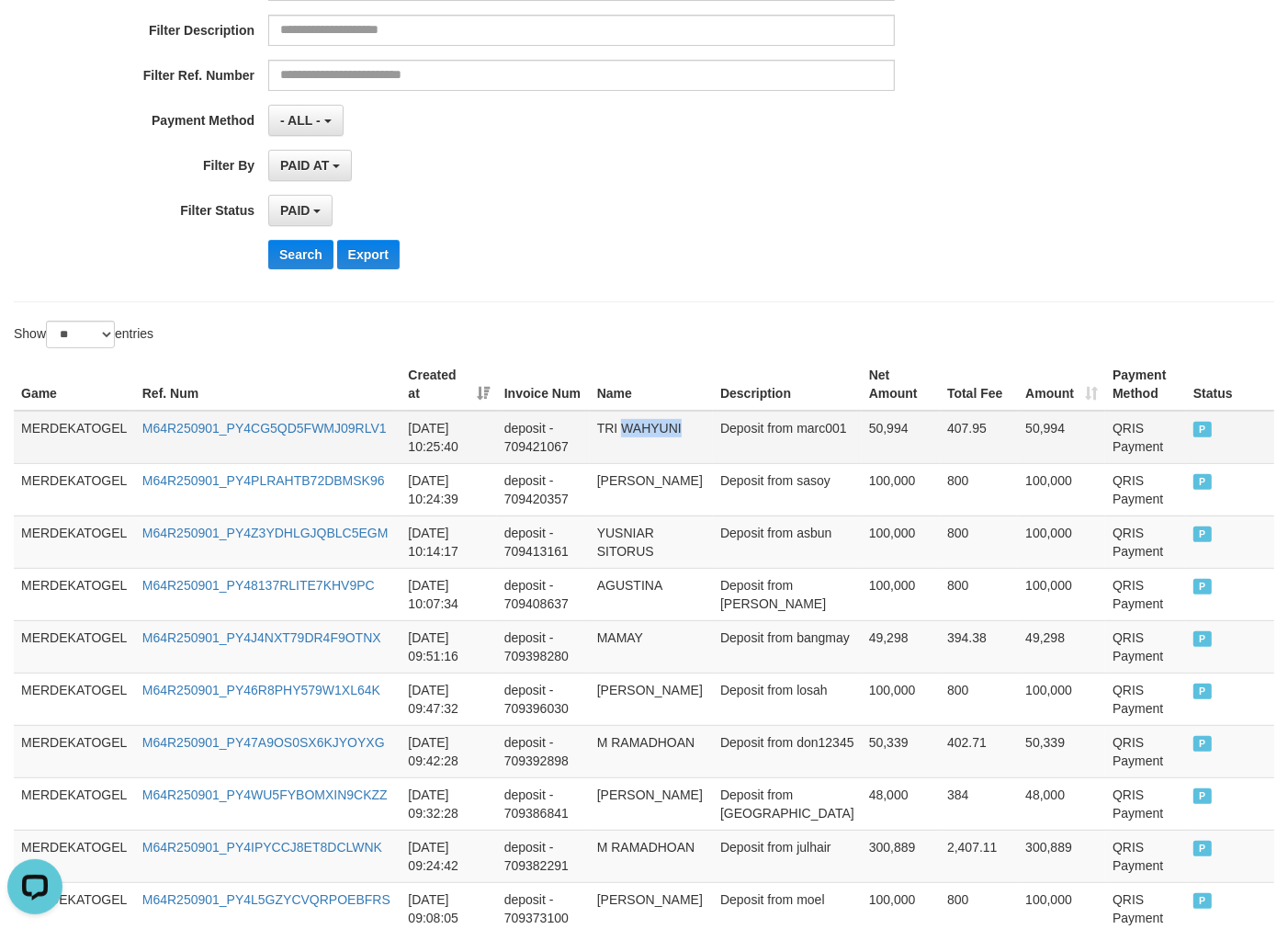
click at [672, 436] on td "TRI WAHYUNI" at bounding box center [650, 437] width 123 height 54
click at [813, 656] on td "Deposit from bangmay" at bounding box center [787, 646] width 149 height 53
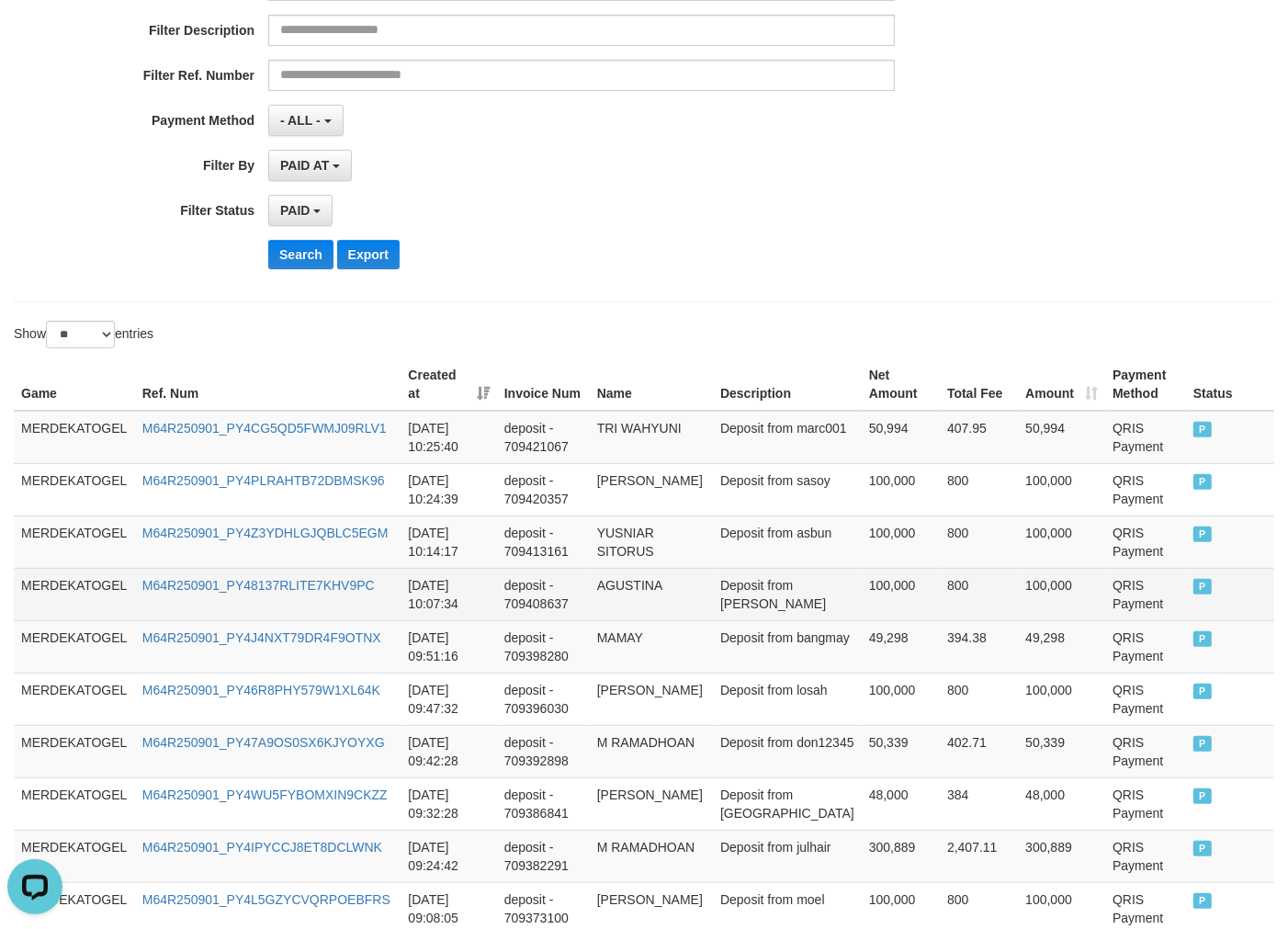
drag, startPoint x: 629, startPoint y: 599, endPoint x: 640, endPoint y: 592, distance: 13.0
click at [630, 600] on td "AGUSTINA" at bounding box center [650, 594] width 123 height 53
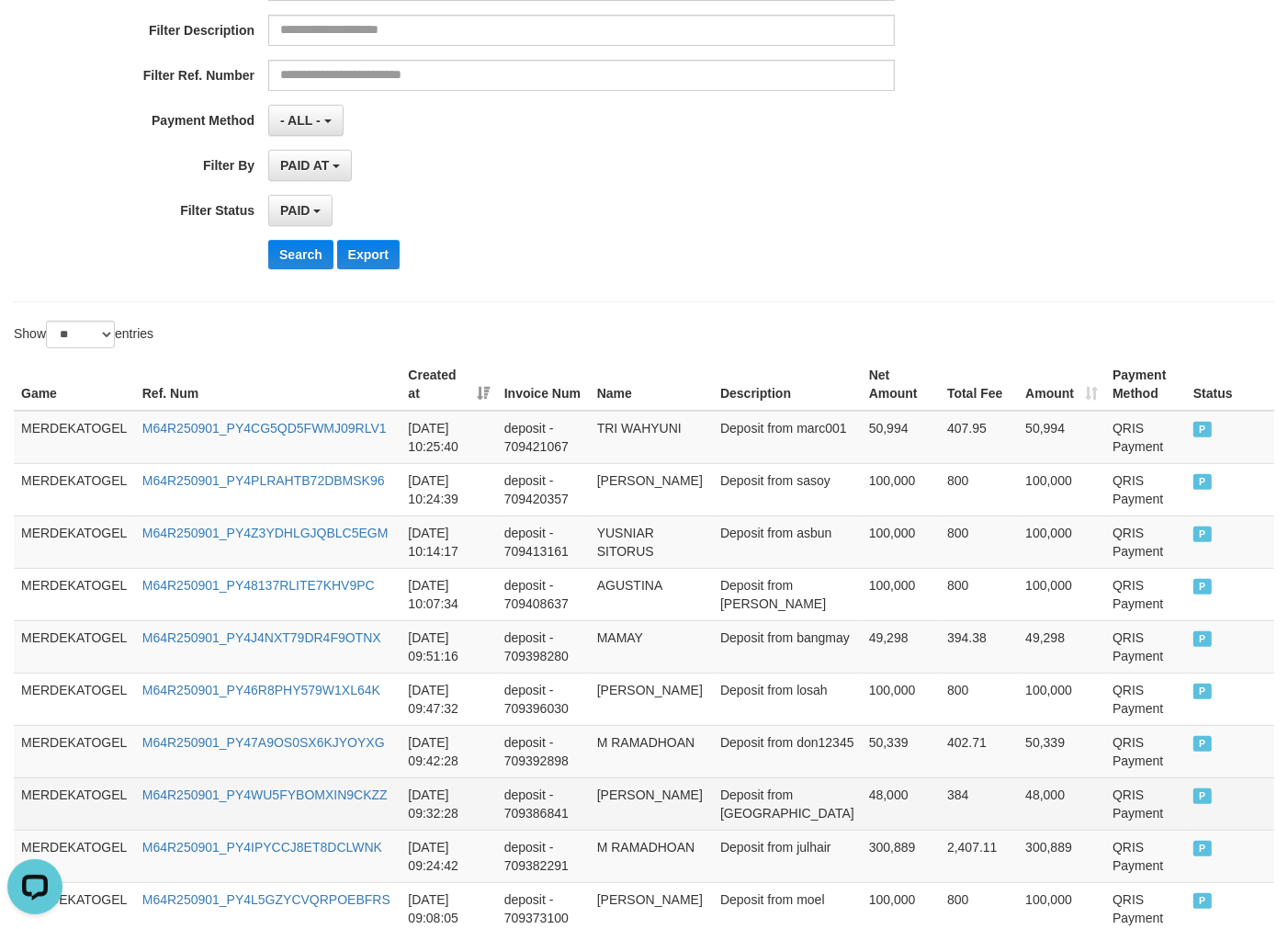
click at [618, 798] on td "MOHAMMAD RAFLI TALIPI" at bounding box center [650, 804] width 123 height 53
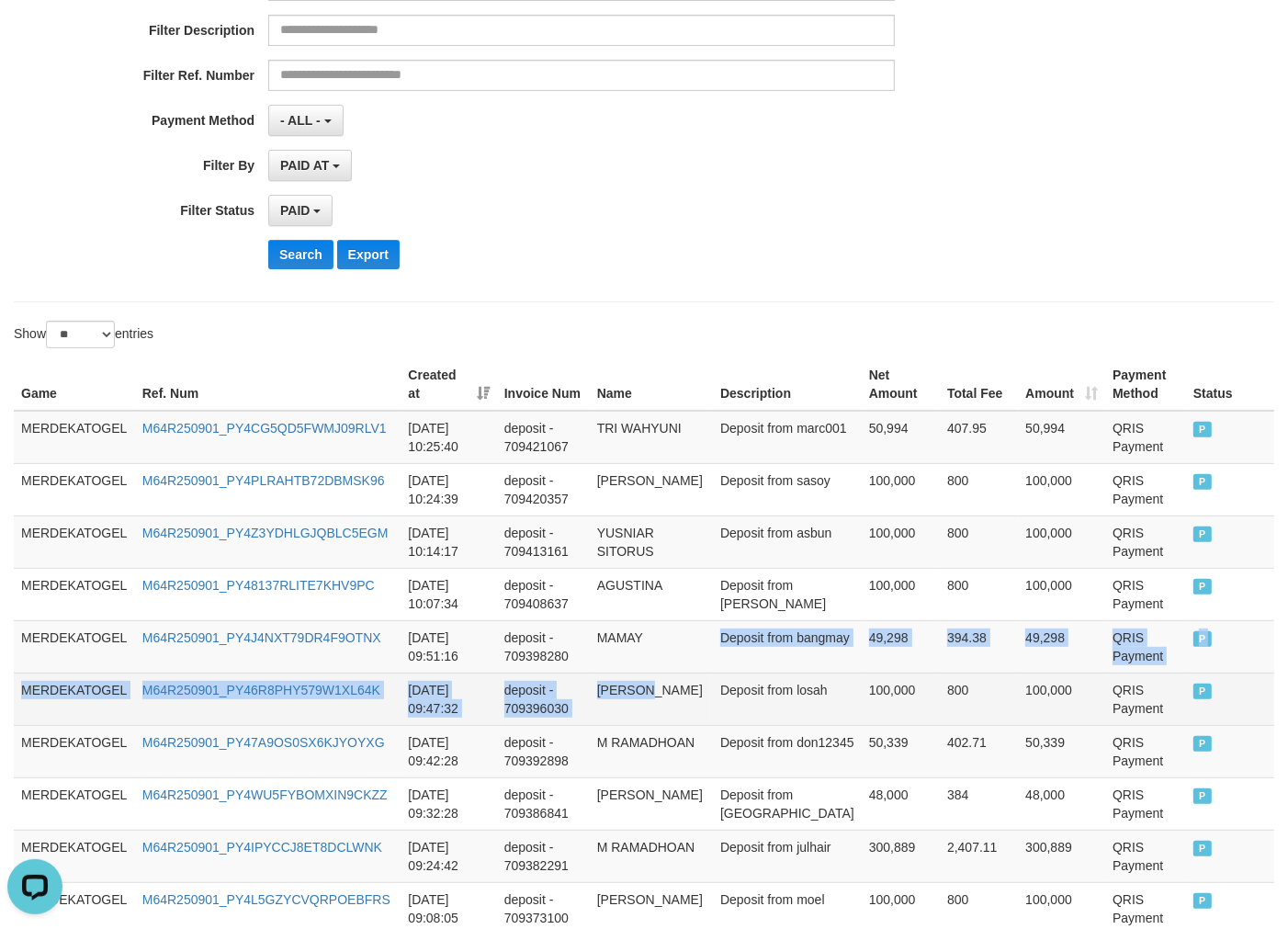
drag, startPoint x: 660, startPoint y: 675, endPoint x: 636, endPoint y: 649, distance: 35.4
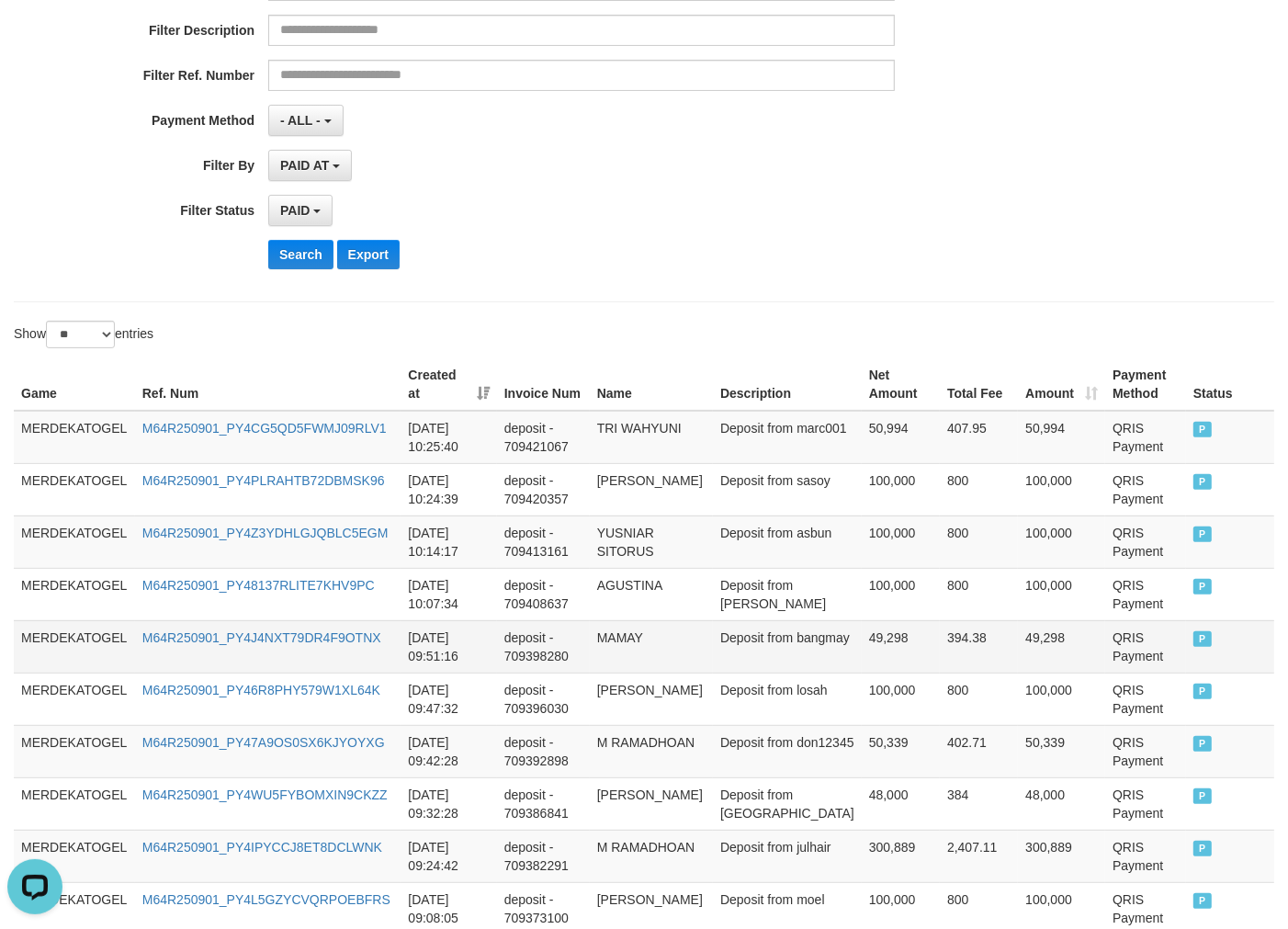
drag, startPoint x: 401, startPoint y: 615, endPoint x: 488, endPoint y: 620, distance: 87.1
click at [400, 615] on td "2025-09-01 10:07:34" at bounding box center [448, 594] width 96 height 53
click at [730, 427] on td "Deposit from marc001" at bounding box center [787, 437] width 149 height 54
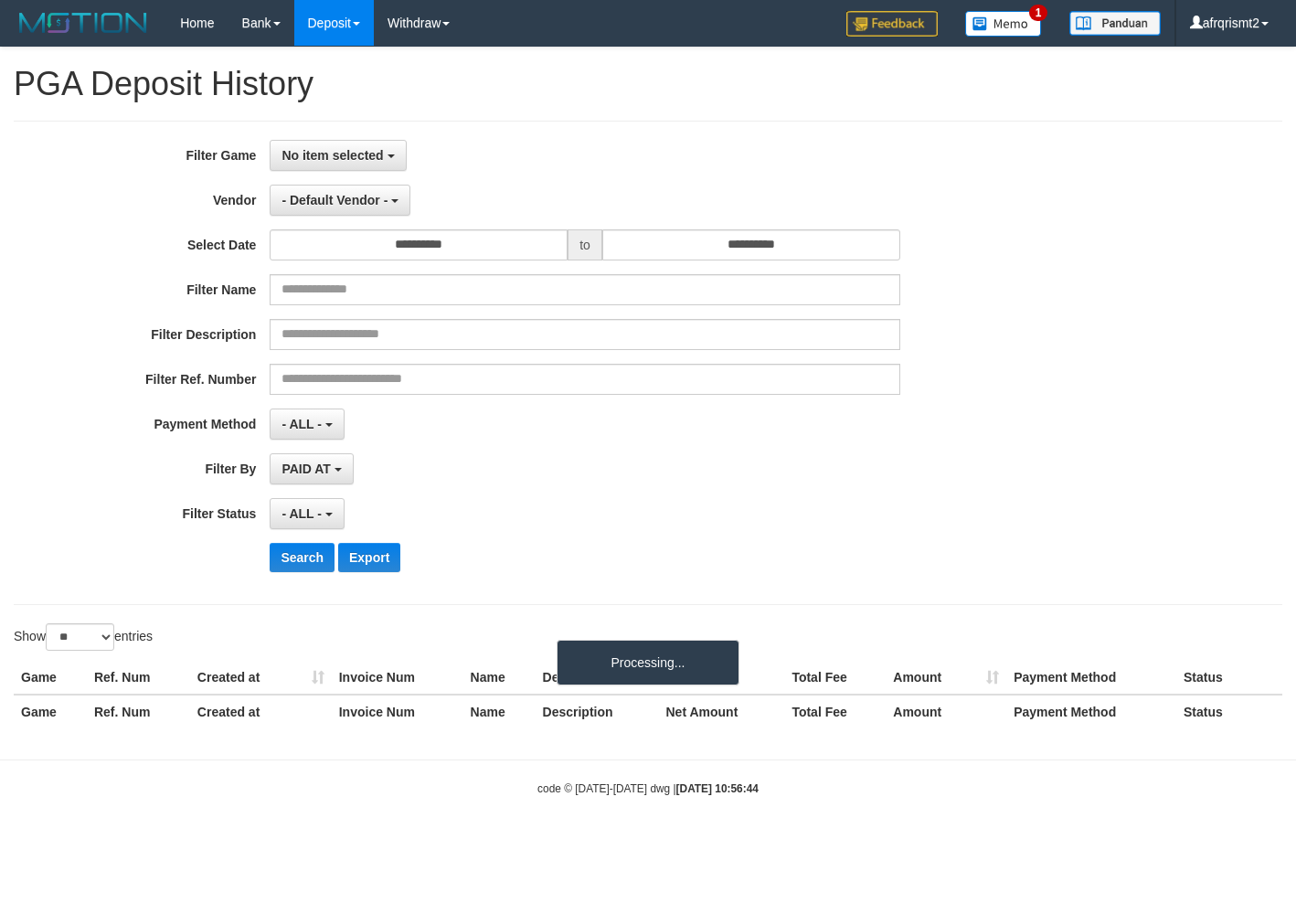
select select
select select "**"
click at [362, 134] on div "**********" at bounding box center [648, 362] width 1269 height 484
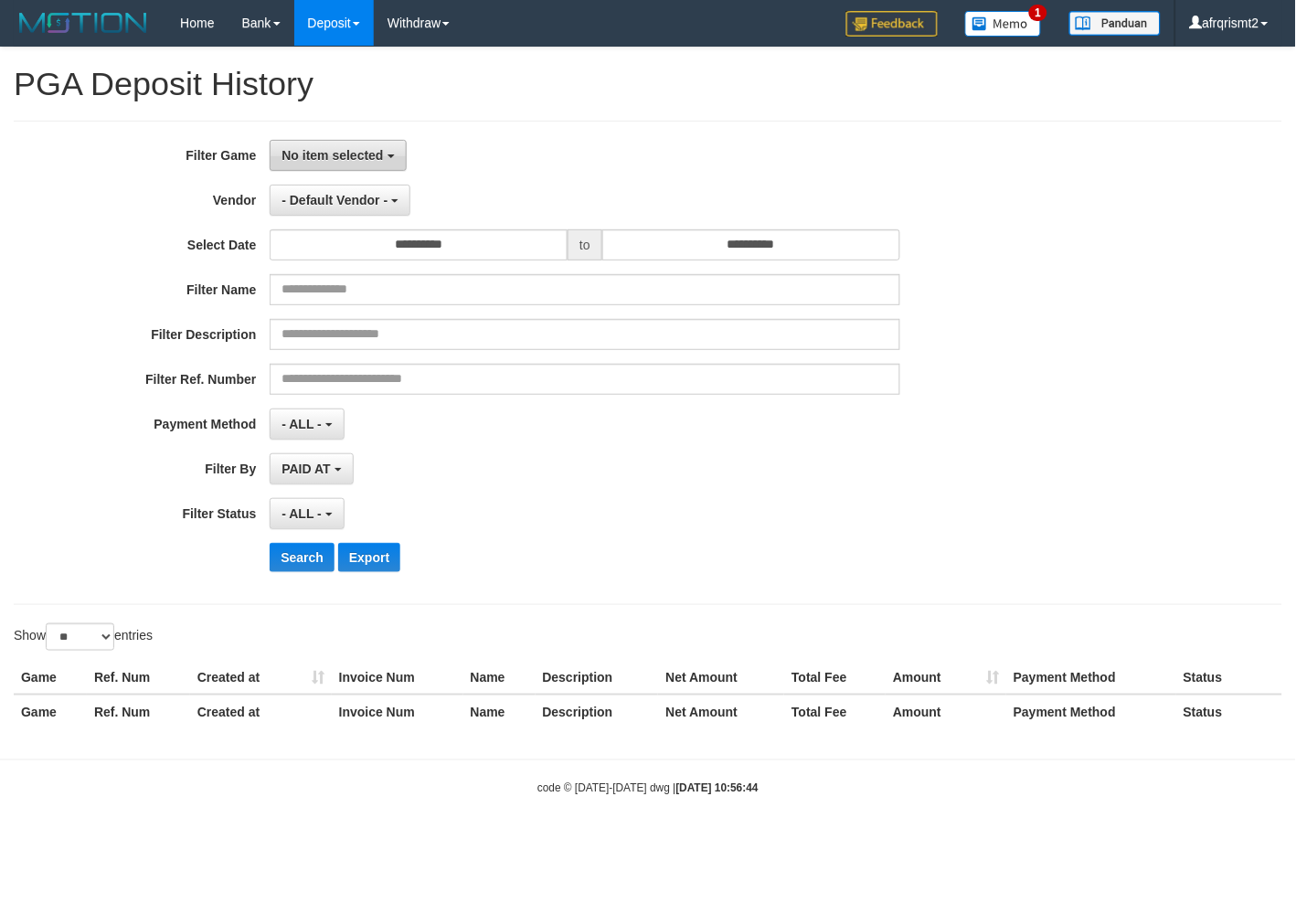
click at [352, 150] on span "No item selected" at bounding box center [332, 155] width 102 height 15
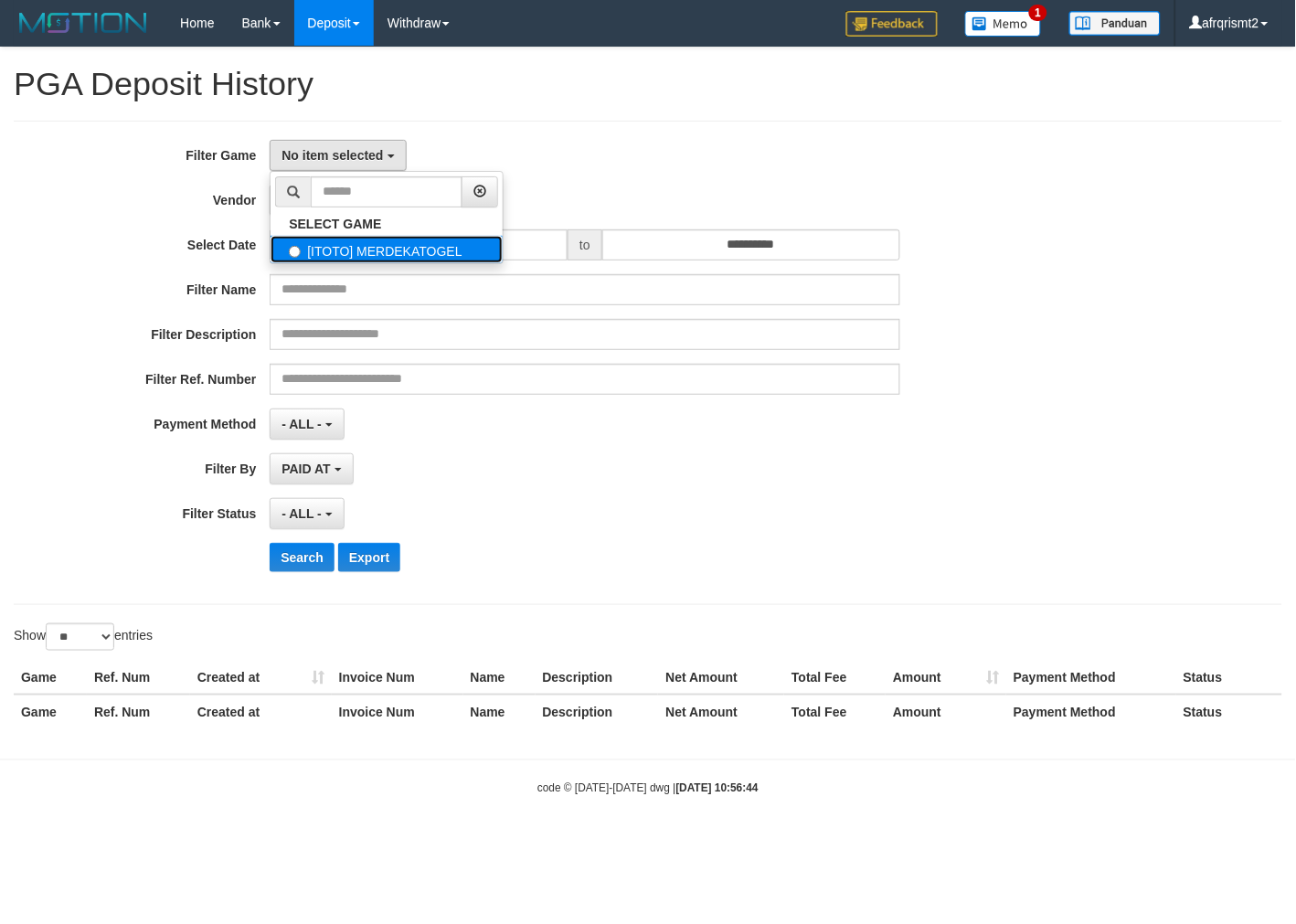
click at [380, 251] on label "[ITOTO] MERDEKATOGEL" at bounding box center [386, 250] width 232 height 28
select select "****"
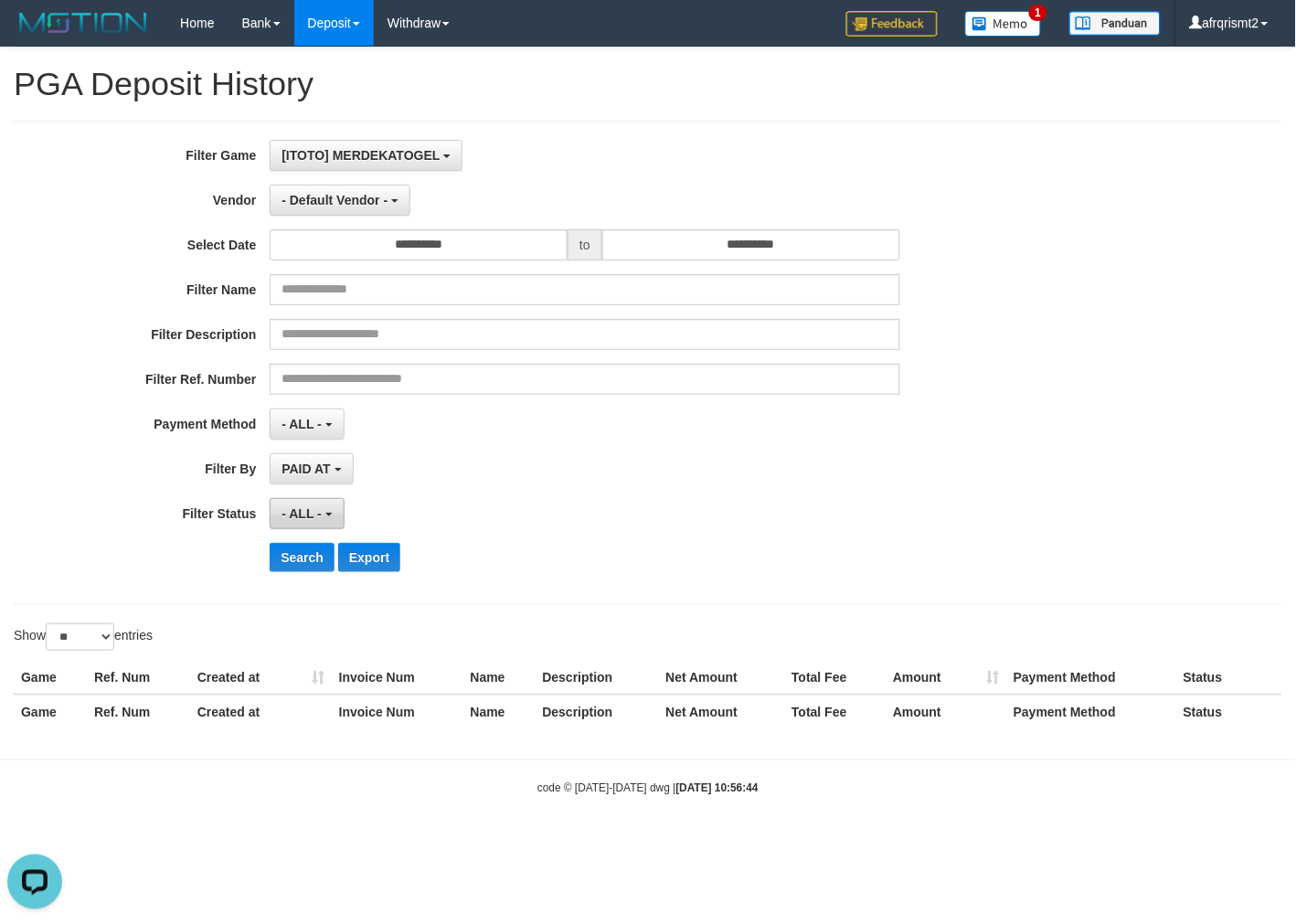
click at [303, 522] on button "- ALL -" at bounding box center [307, 514] width 74 height 31
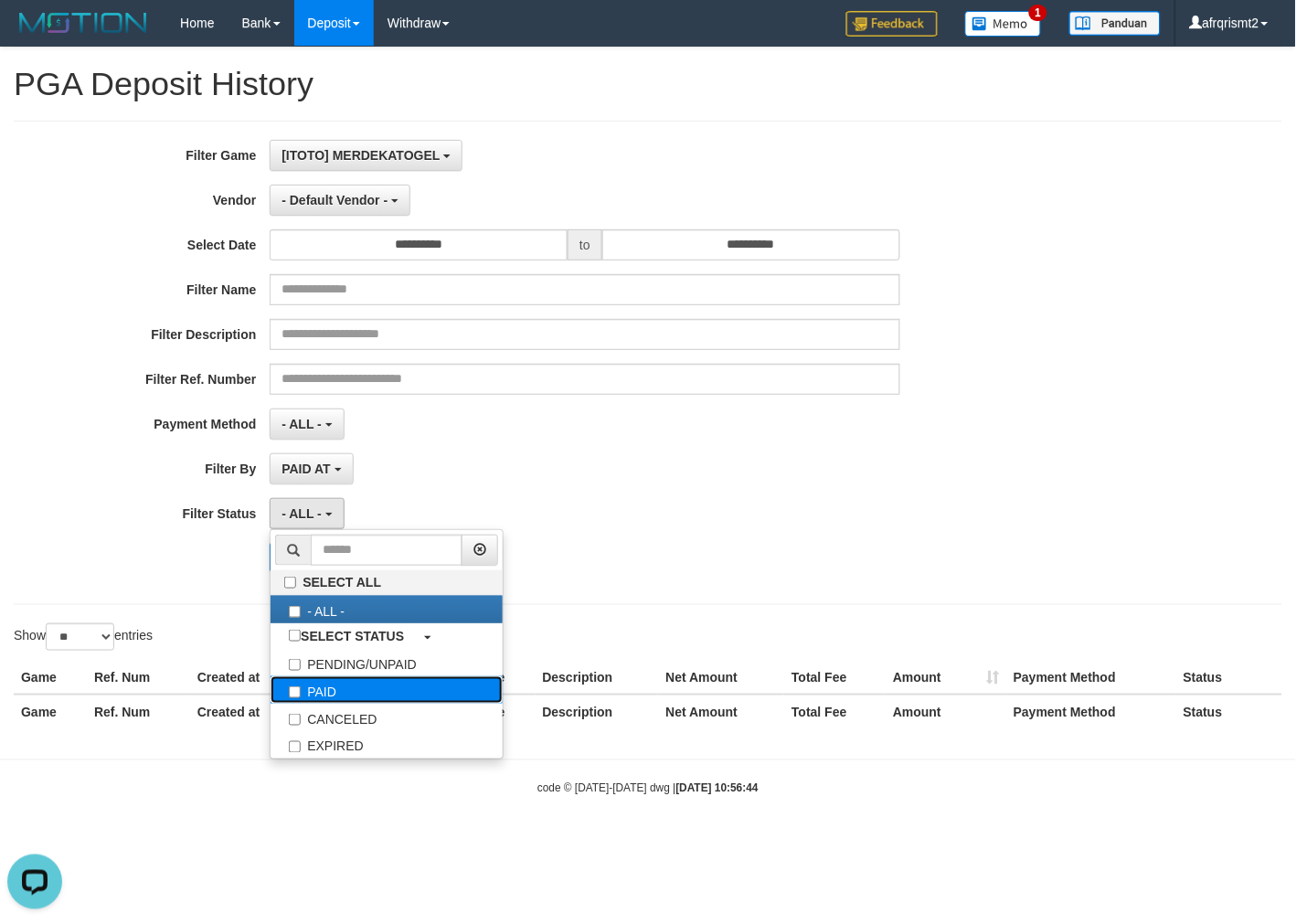
click at [332, 695] on label "PAID" at bounding box center [386, 690] width 232 height 28
select select "*"
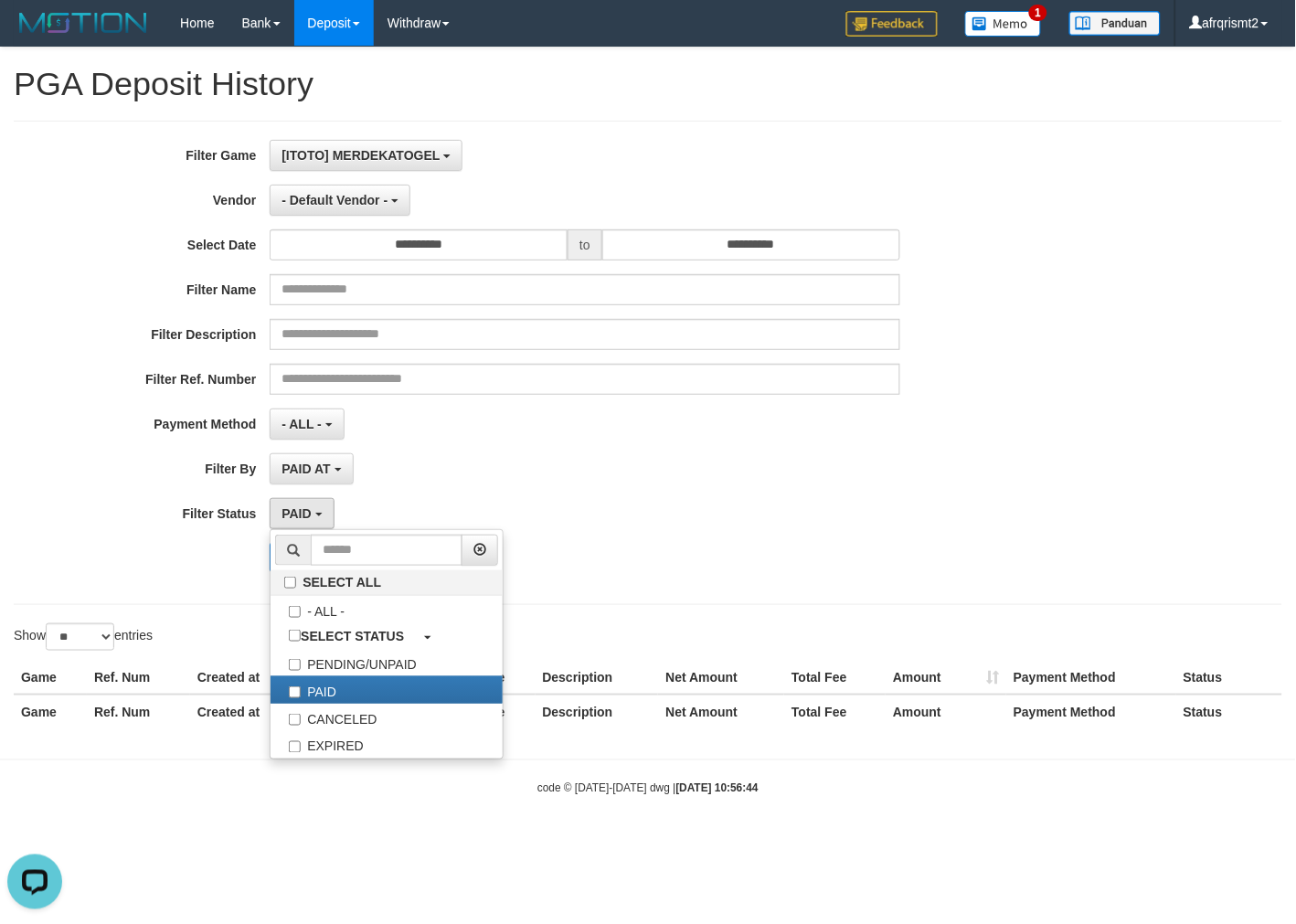
click at [757, 616] on div "**********" at bounding box center [648, 395] width 1296 height 694
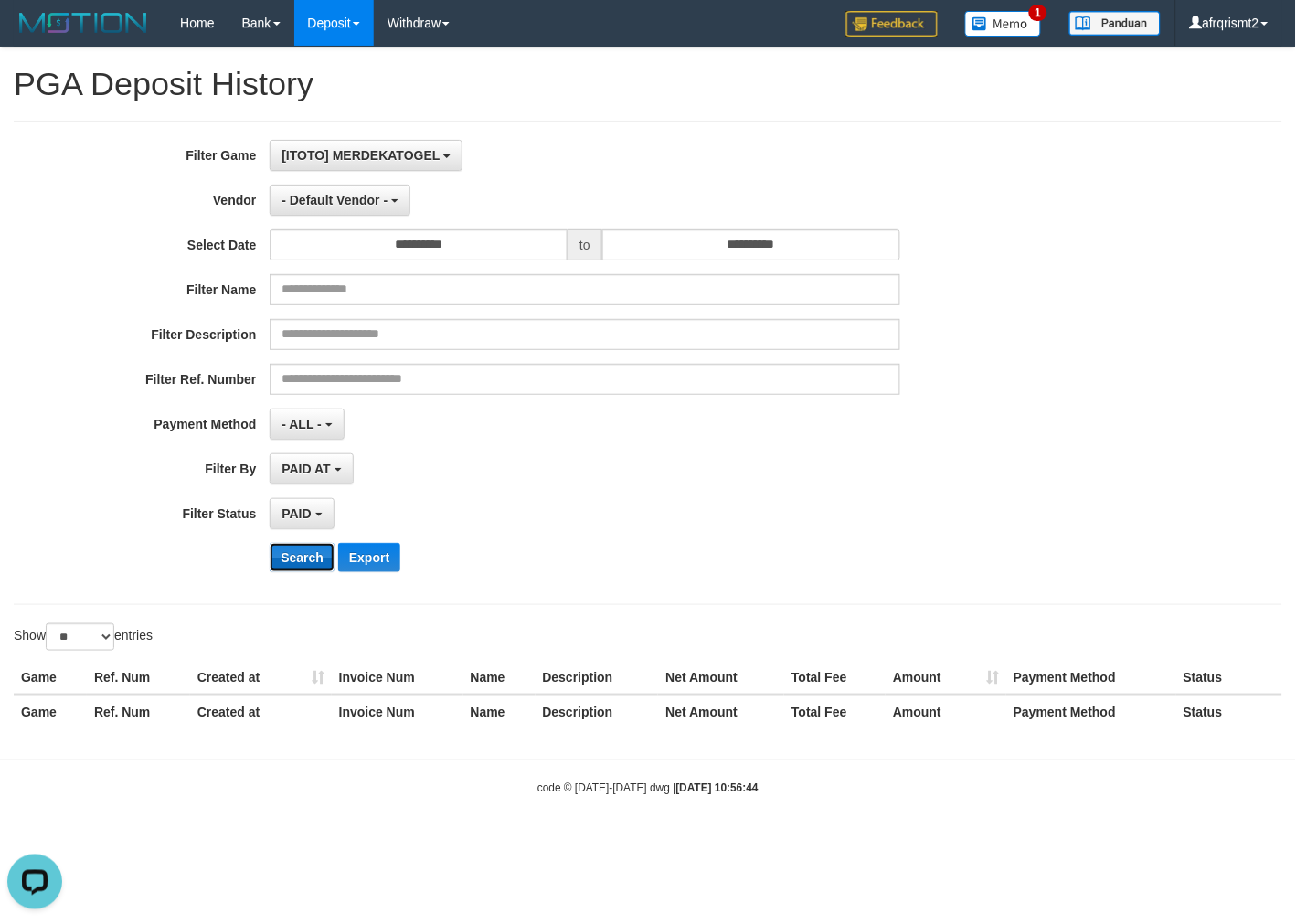
click at [317, 568] on button "Search" at bounding box center [302, 558] width 65 height 29
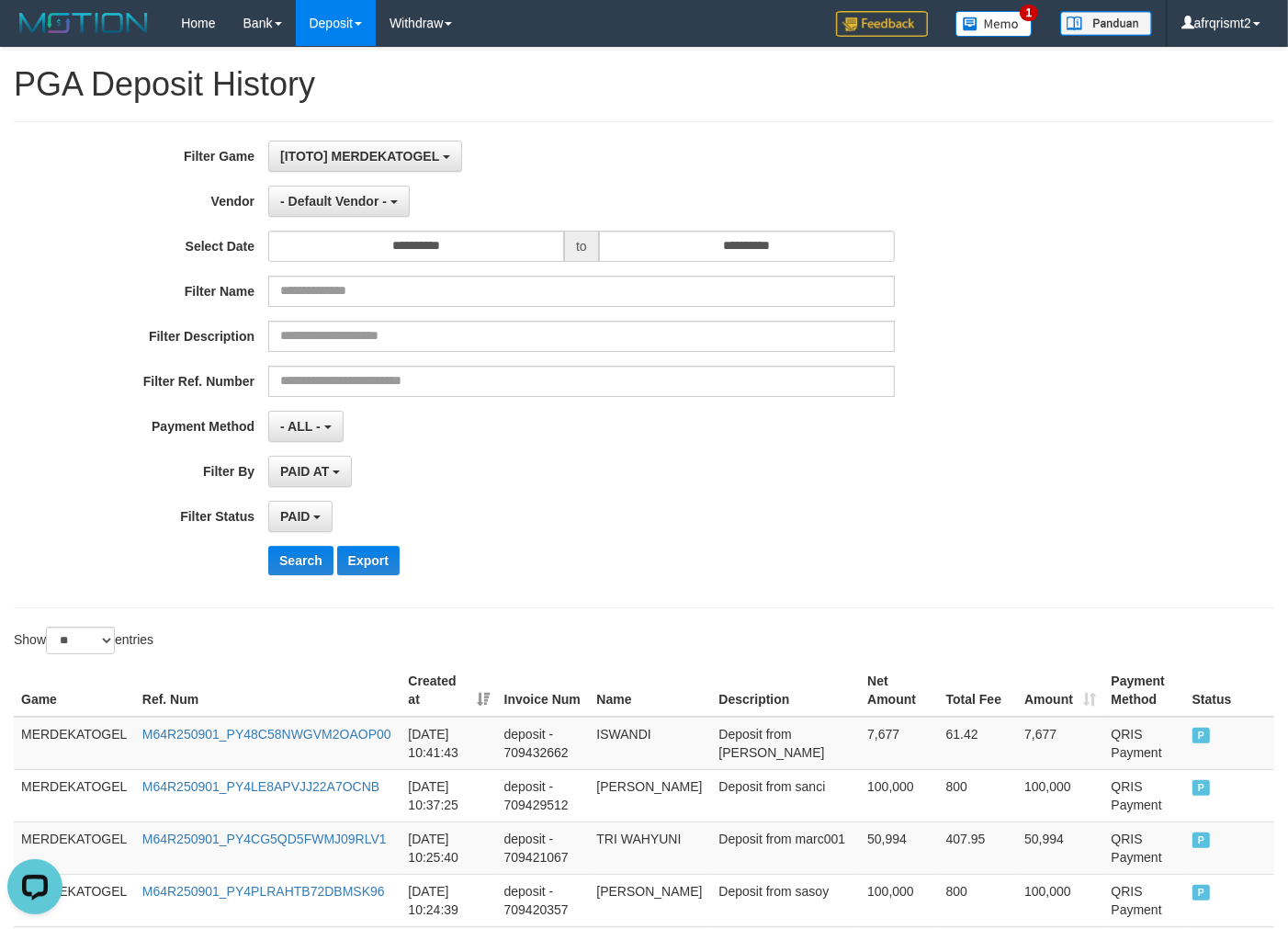
drag, startPoint x: 696, startPoint y: 540, endPoint x: 621, endPoint y: 482, distance: 94.8
click at [686, 530] on div "**********" at bounding box center [536, 364] width 1073 height 448
drag, startPoint x: 752, startPoint y: 690, endPoint x: 740, endPoint y: 692, distance: 12.2
click at [745, 692] on th "Description" at bounding box center [785, 690] width 149 height 53
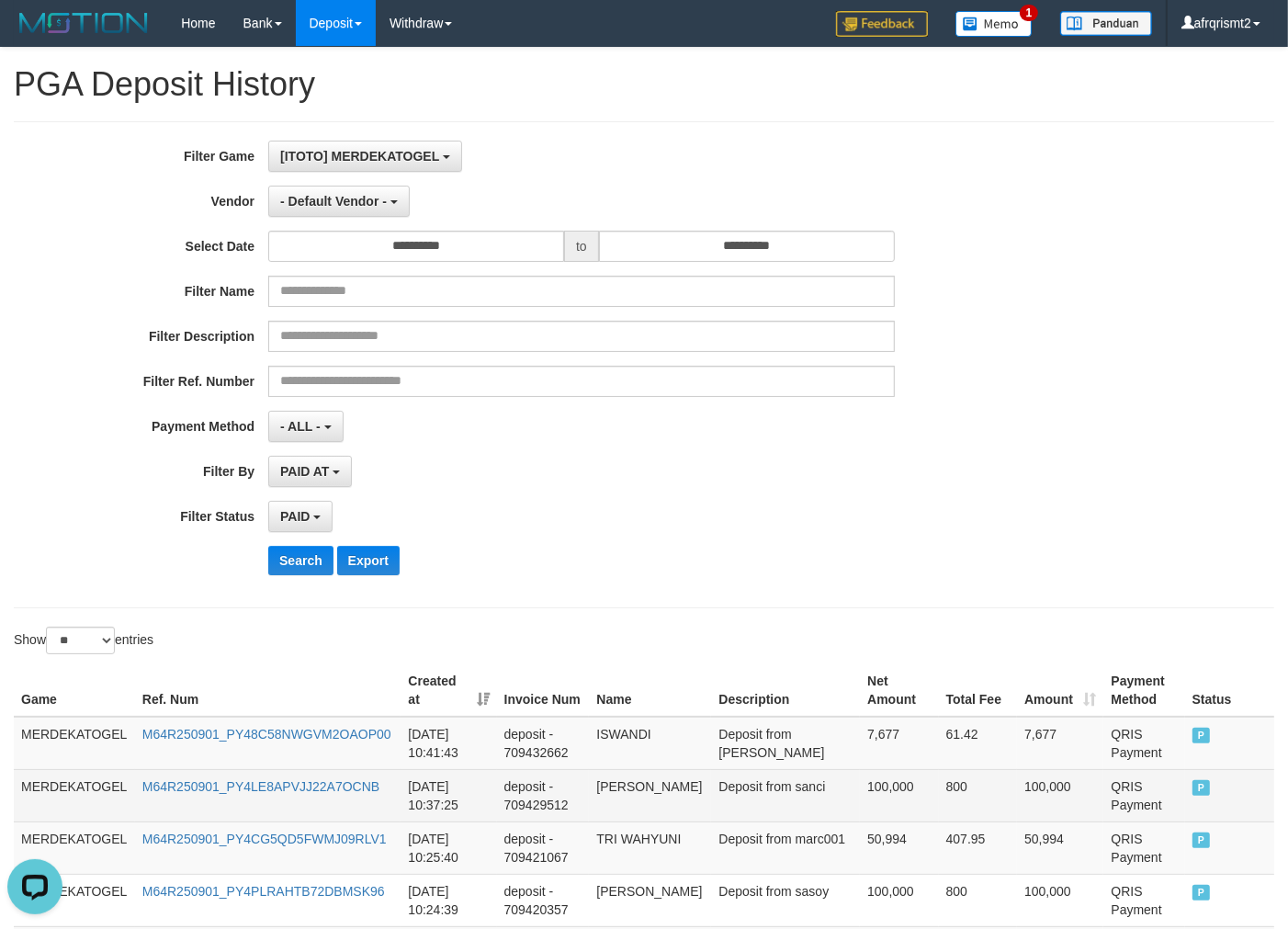
click at [650, 802] on td "SOFIAH SINAGA" at bounding box center [650, 795] width 122 height 53
copy td "SOFIAH"
click at [650, 802] on td "SOFIAH SINAGA" at bounding box center [650, 795] width 122 height 53
copy td "SOFIAH SINAGA"
click at [650, 802] on td "SOFIAH SINAGA" at bounding box center [650, 795] width 122 height 53
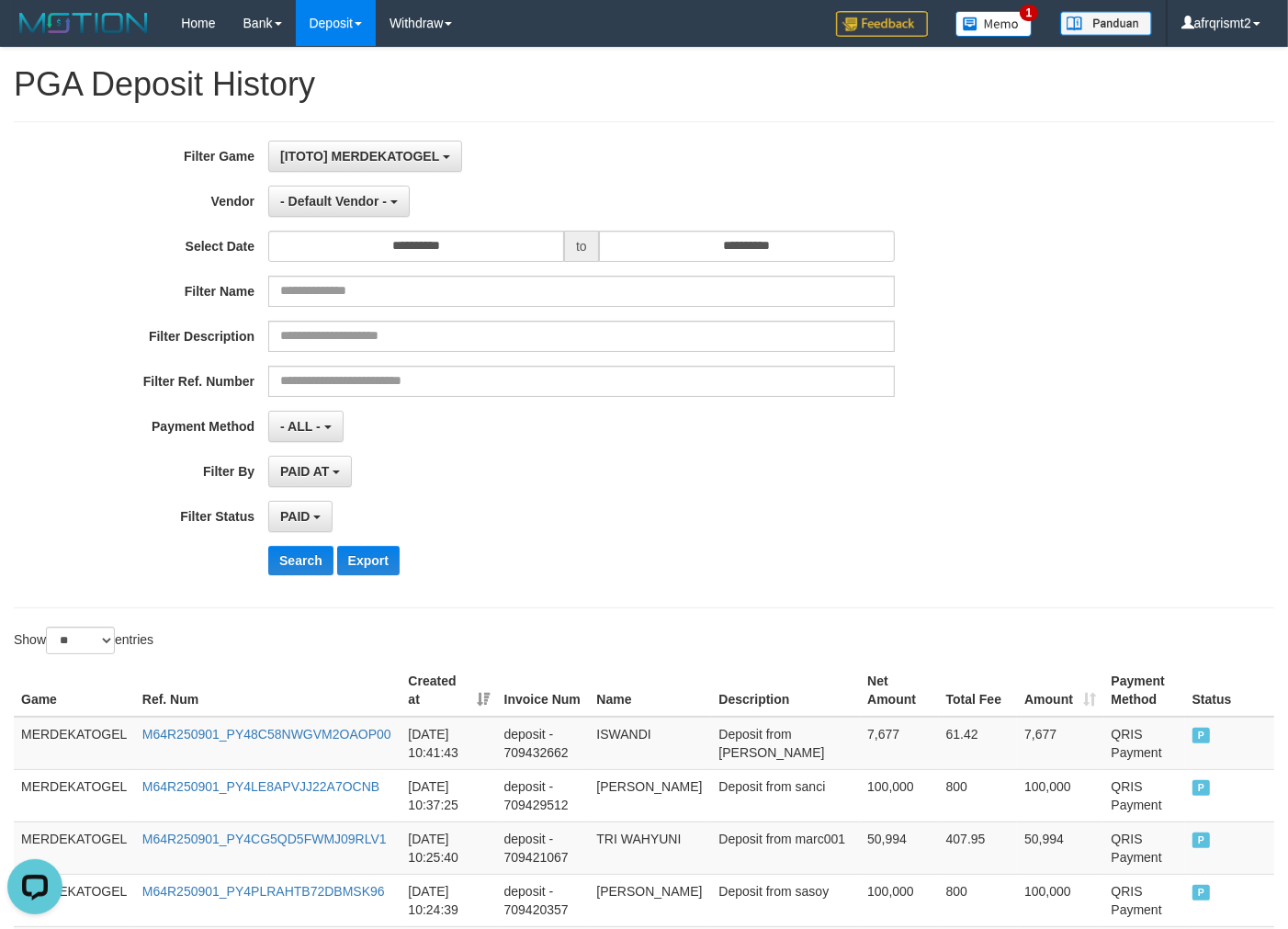
drag, startPoint x: 865, startPoint y: 530, endPoint x: 786, endPoint y: 580, distance: 93.5
click at [821, 561] on div "**********" at bounding box center [536, 364] width 1073 height 448
click at [770, 480] on div "PAID AT PAID AT CREATED AT" at bounding box center [581, 471] width 626 height 31
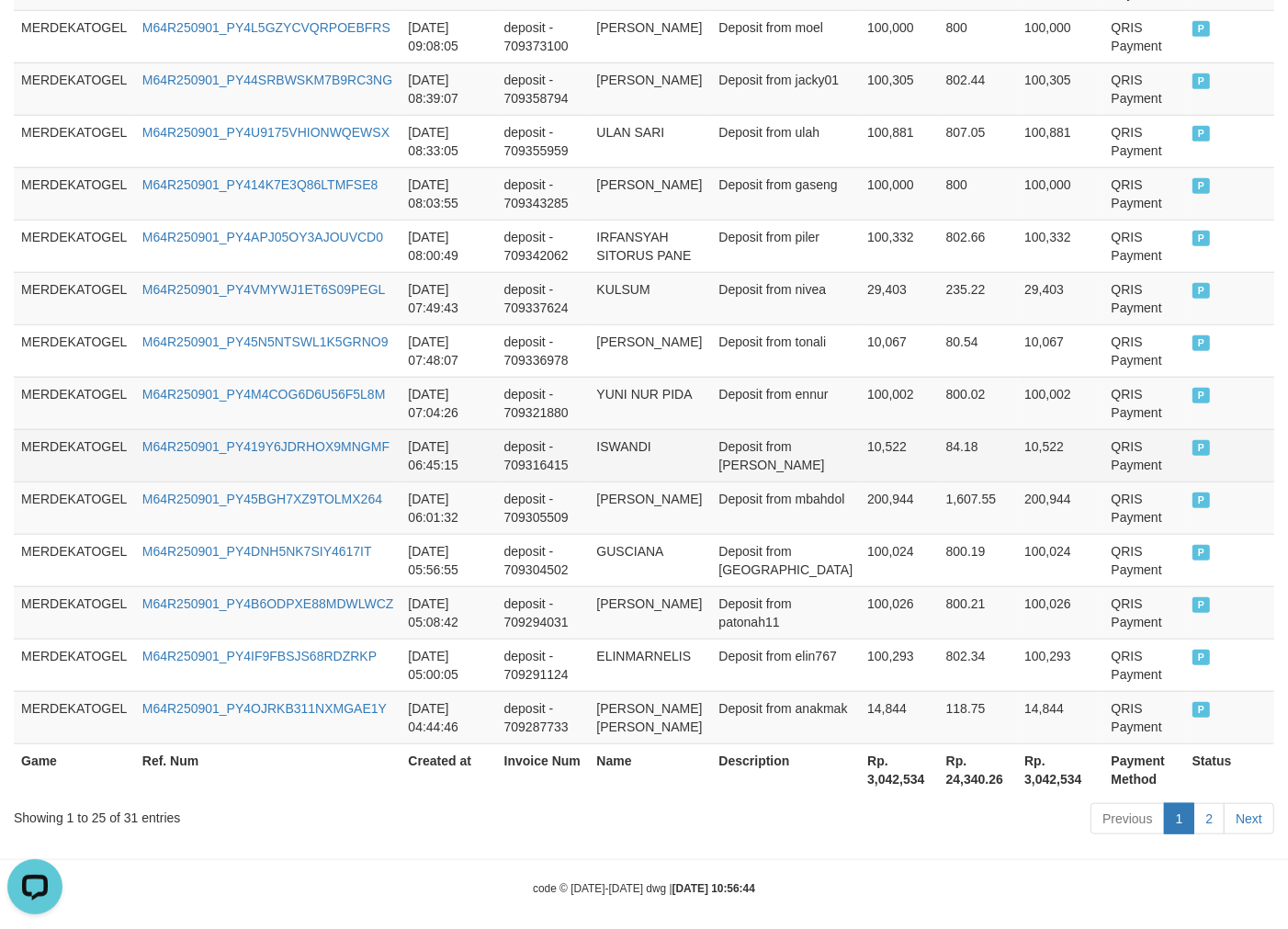
click at [614, 454] on td "ISWANDI" at bounding box center [650, 455] width 122 height 53
copy td "ISWANDI"
click at [614, 454] on td "ISWANDI" at bounding box center [650, 455] width 122 height 53
copy td "ISWANDI"
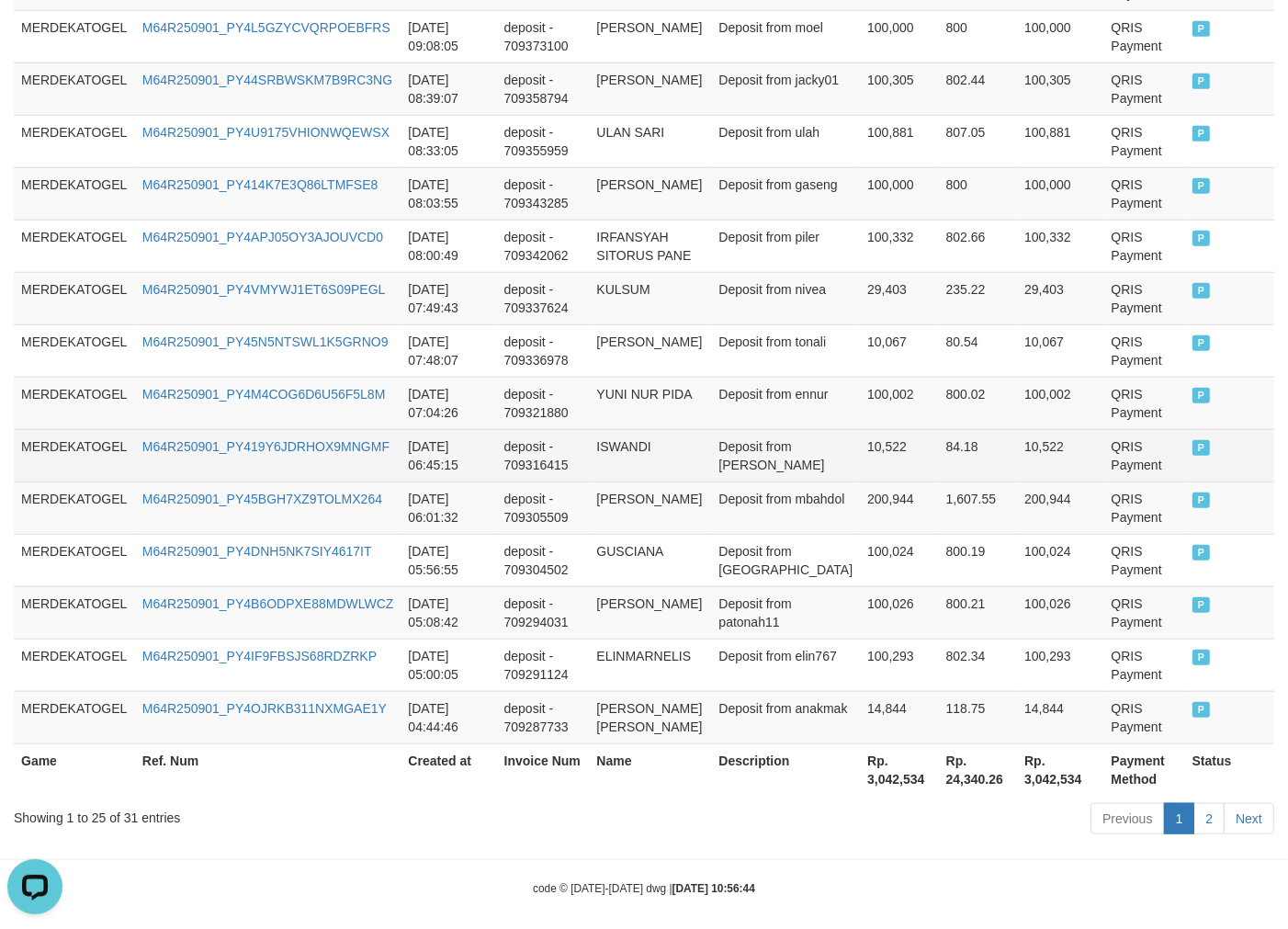
drag, startPoint x: 887, startPoint y: 407, endPoint x: 840, endPoint y: 453, distance: 65.8
click at [886, 406] on td "100,002" at bounding box center [899, 402] width 78 height 53
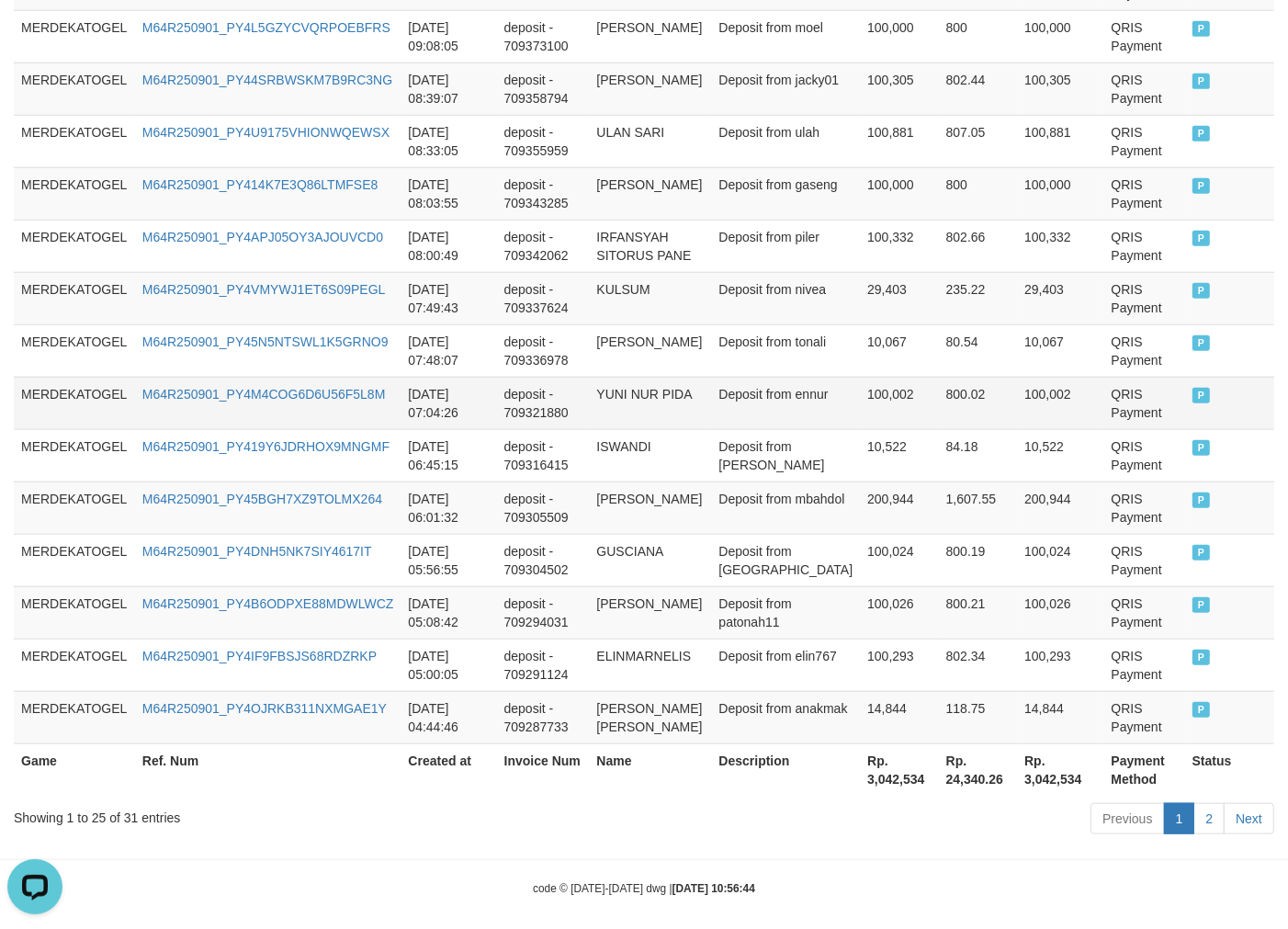
click at [829, 406] on tr "MERDEKATOGEL M64R250901_PY4M4COG6D6U56F5L8M 2025-09-01 07:04:26 deposit - 70932…" at bounding box center [644, 402] width 1261 height 53
click at [711, 508] on td "[PERSON_NAME]" at bounding box center [650, 507] width 122 height 53
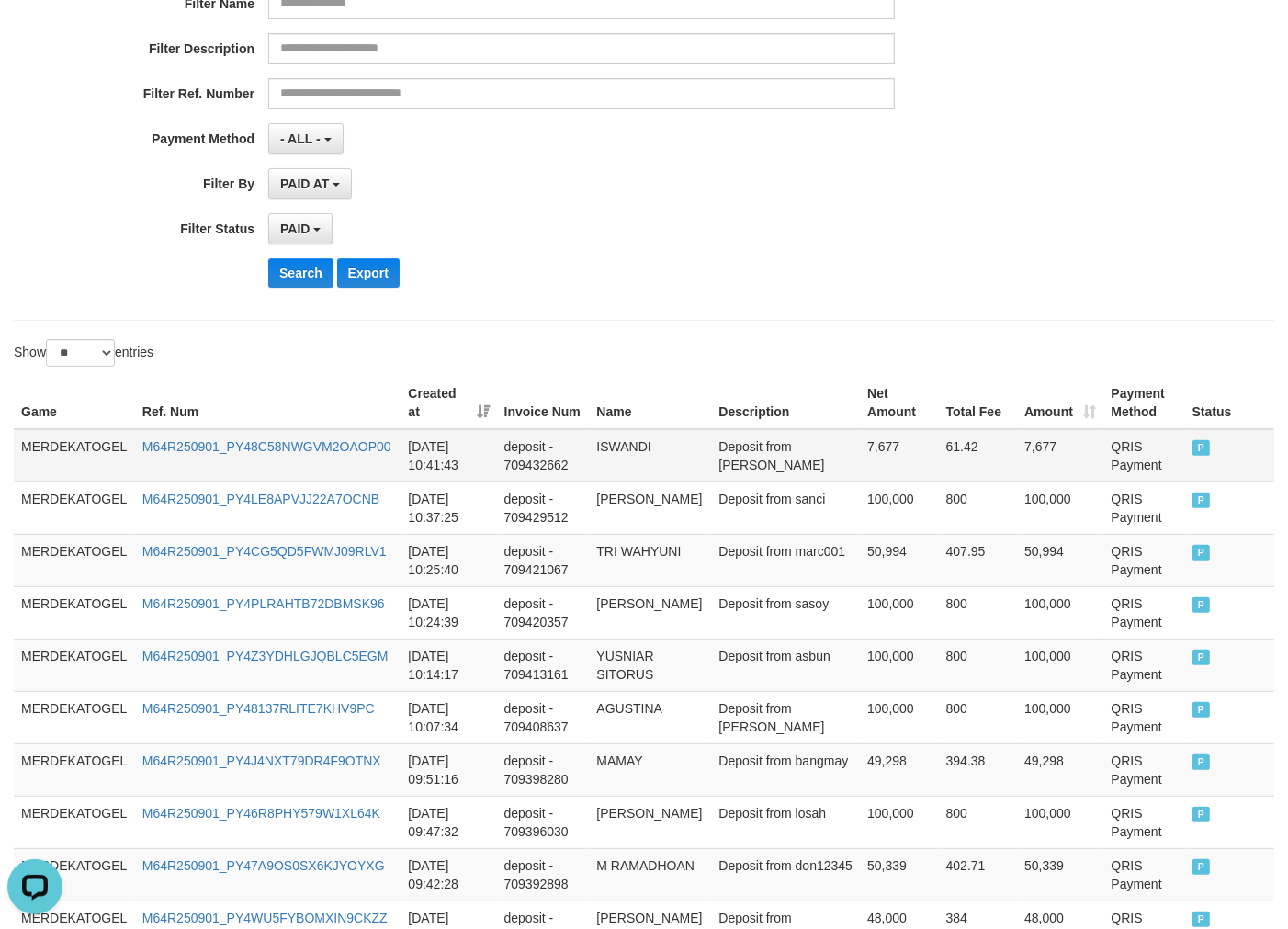
click at [647, 443] on td "ISWANDI" at bounding box center [650, 456] width 122 height 54
copy td "ISWANDI"
click at [647, 443] on td "ISWANDI" at bounding box center [650, 456] width 122 height 54
click at [774, 462] on td "Deposit from [PERSON_NAME]" at bounding box center [785, 456] width 149 height 54
